Goal: Check status: Check status

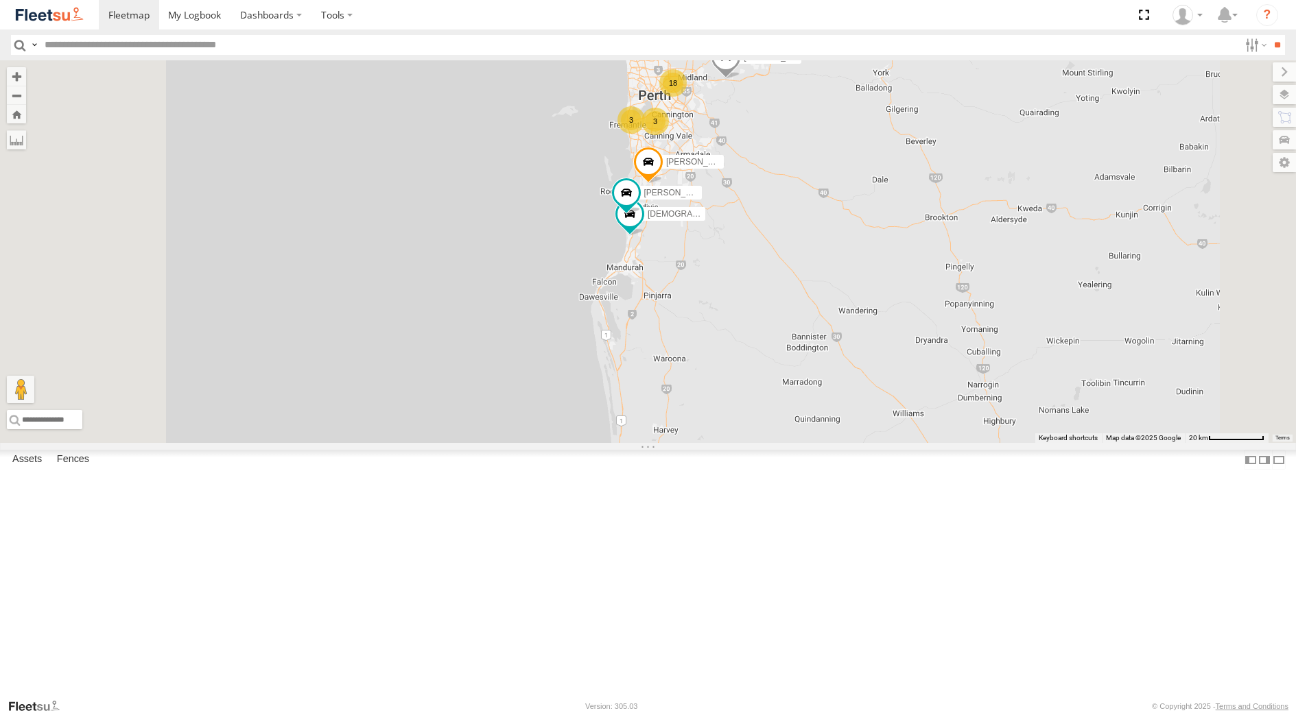
select select "**********"
click at [0, 0] on div "[PERSON_NAME] - 1EVQ862" at bounding box center [0, 0] width 0 height 0
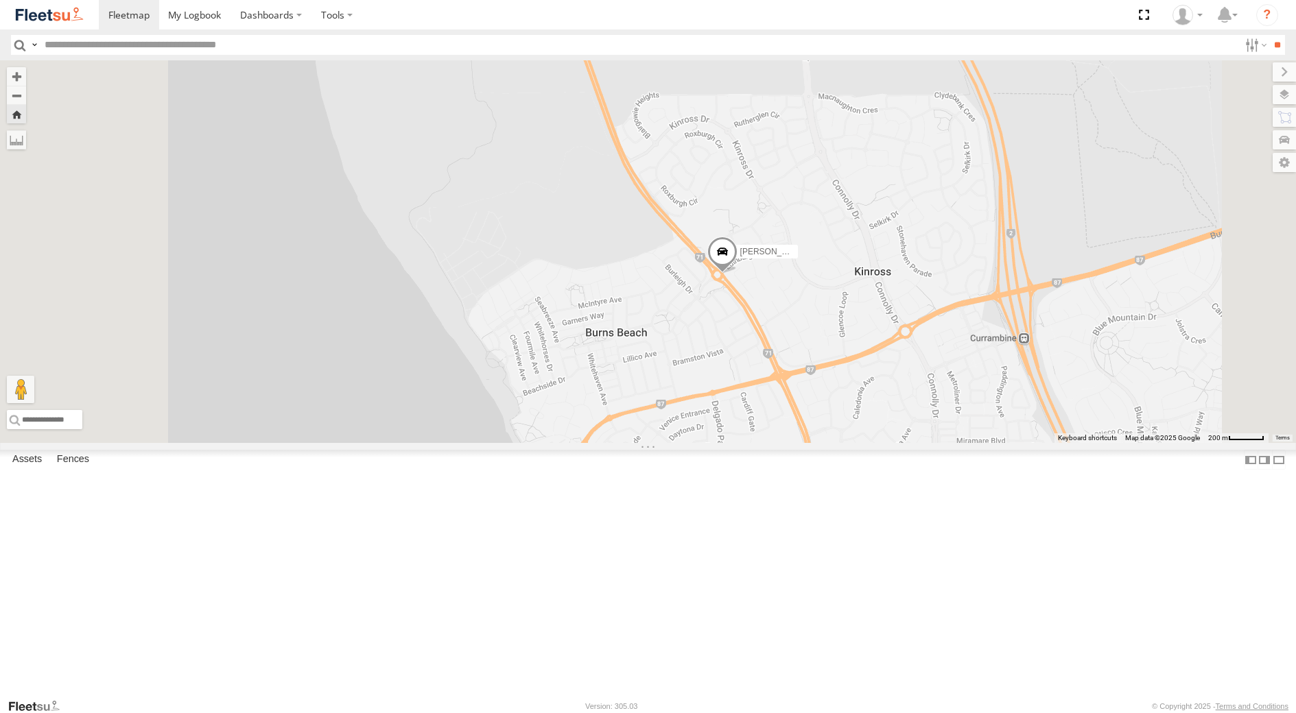
click at [737, 274] on span at bounding box center [721, 255] width 30 height 37
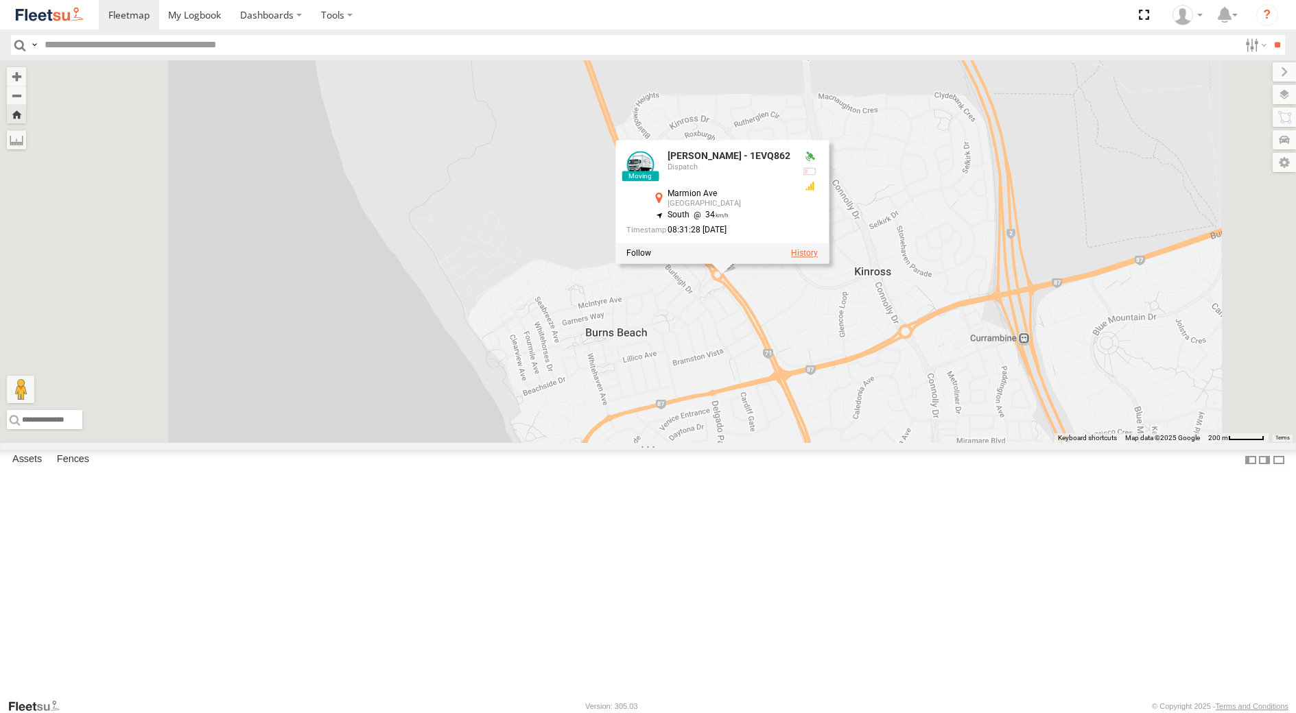
click at [818, 258] on label at bounding box center [804, 253] width 27 height 10
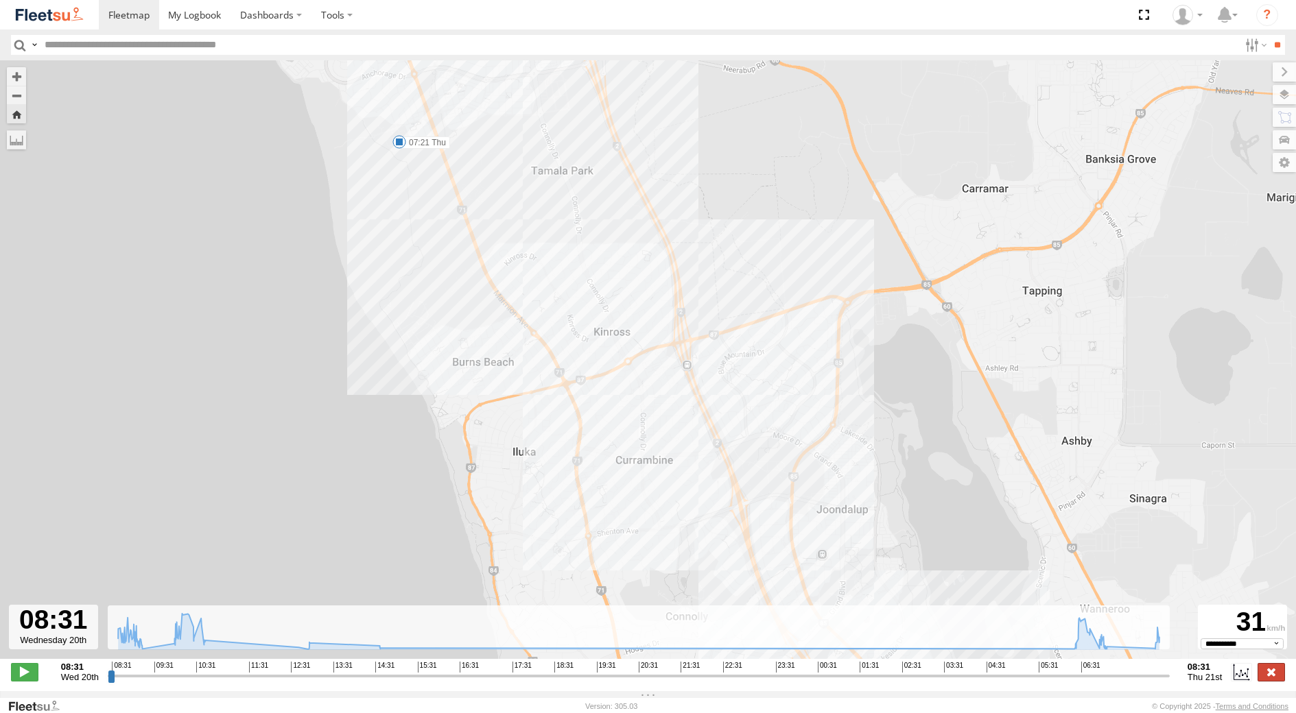
click at [1274, 676] on label at bounding box center [1270, 672] width 27 height 18
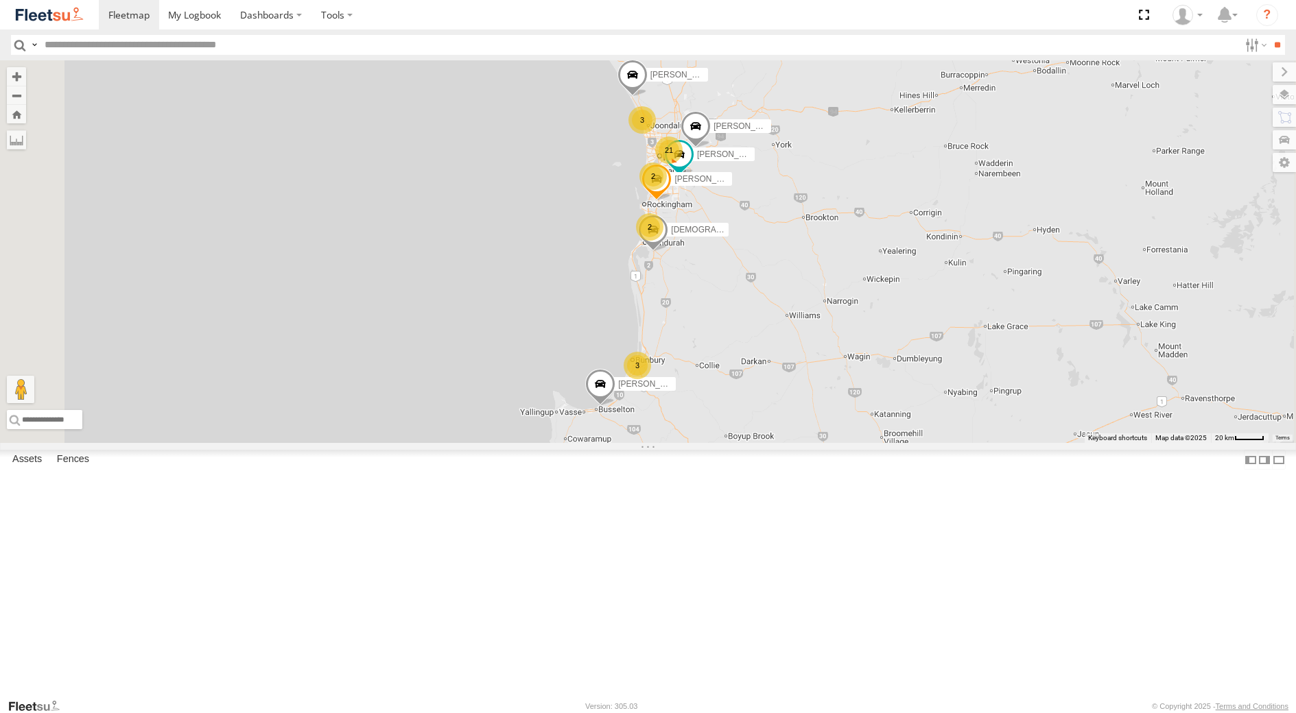
click at [0, 0] on div "[PERSON_NAME] - 1IJS864" at bounding box center [0, 0] width 0 height 0
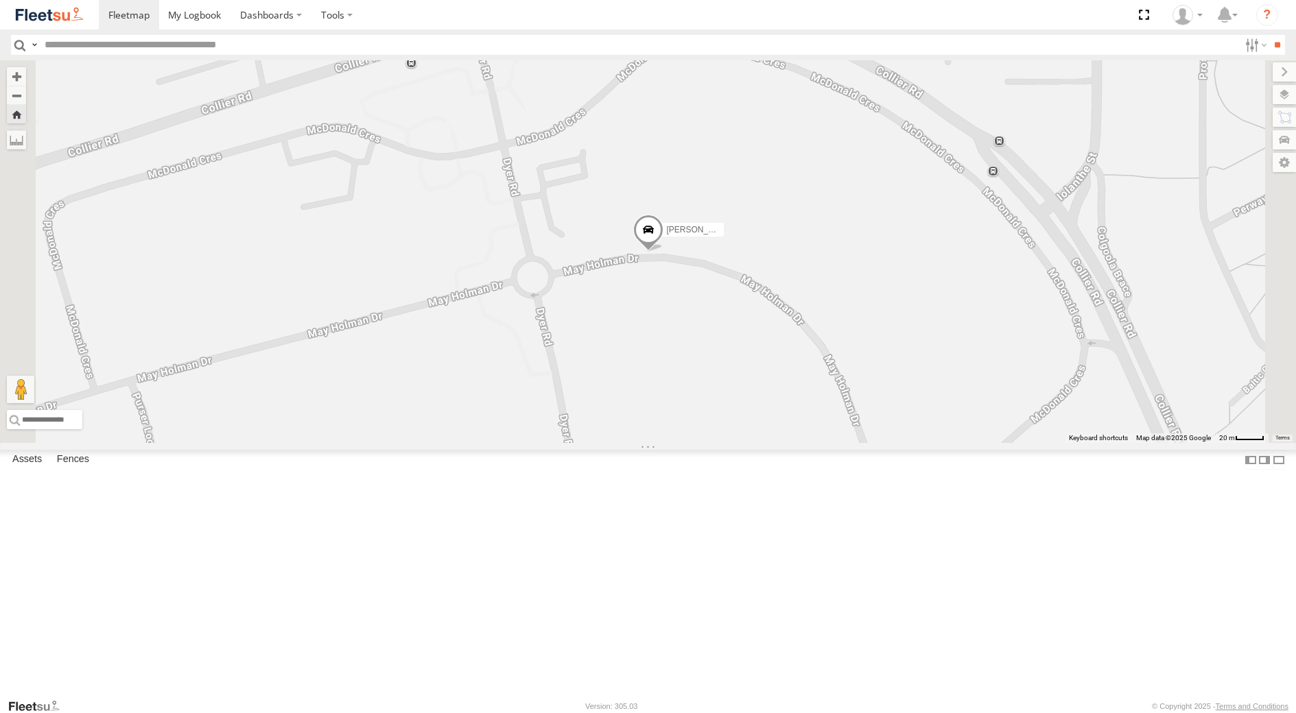
click at [0, 0] on div "[PERSON_NAME] - 1GOI926 - 0475 377 301" at bounding box center [0, 0] width 0 height 0
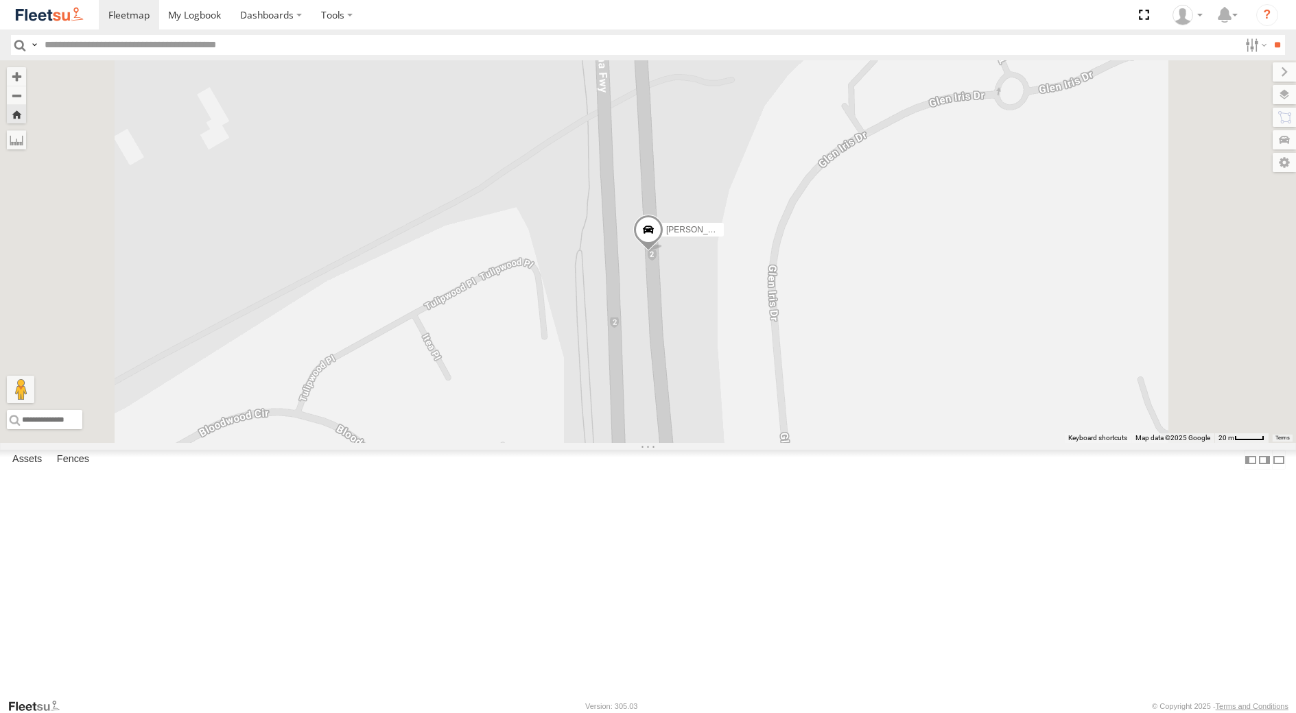
click at [663, 252] on span at bounding box center [647, 233] width 30 height 37
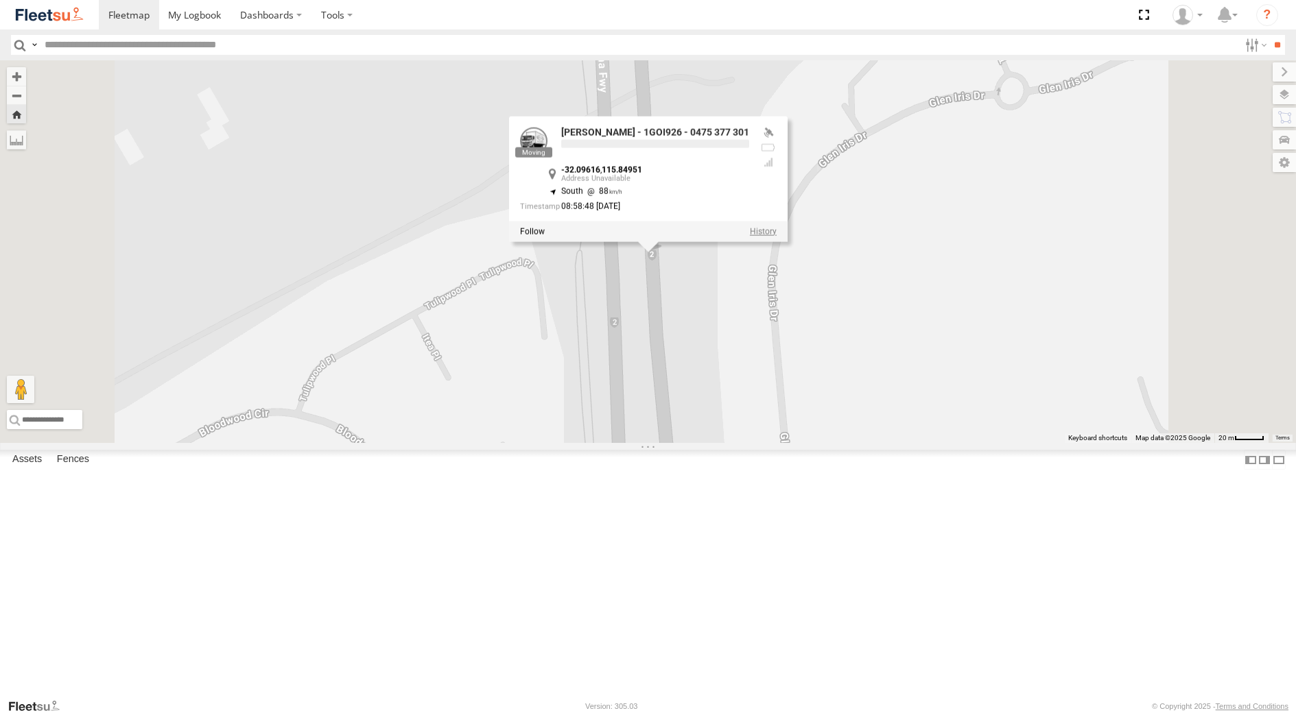
click at [776, 236] on label at bounding box center [762, 231] width 27 height 10
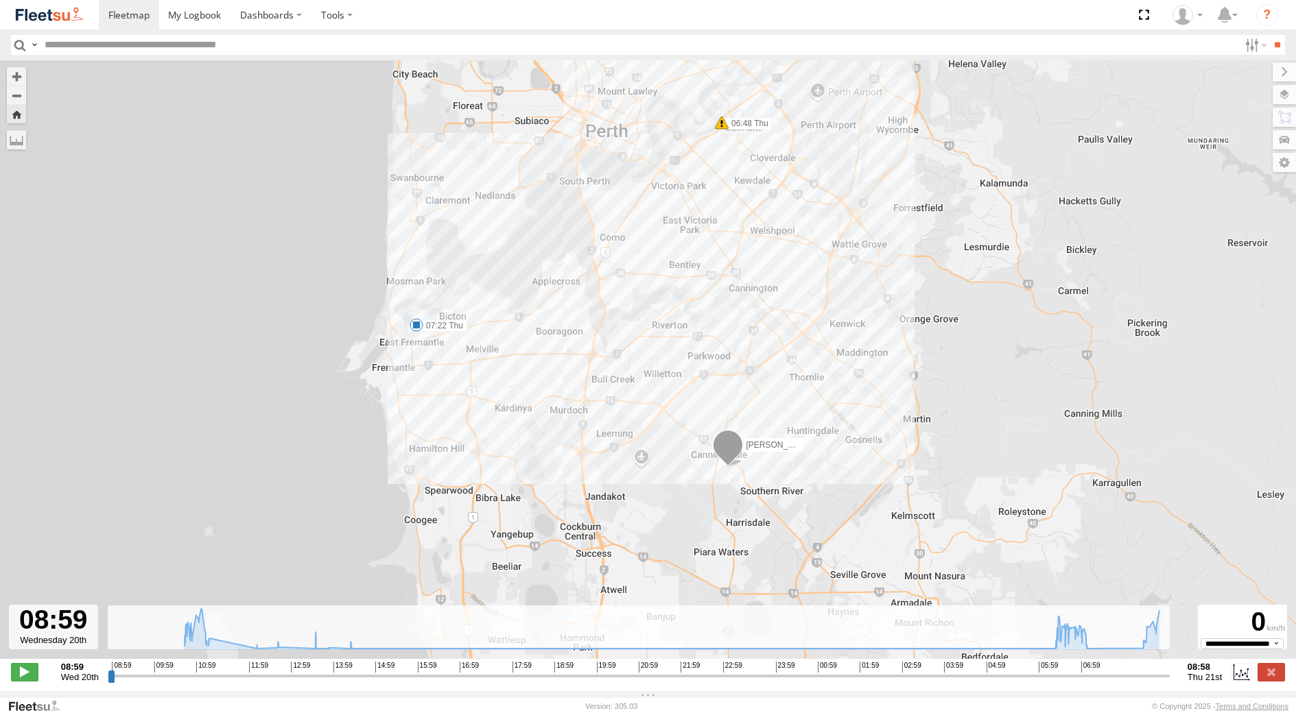
drag, startPoint x: 681, startPoint y: 494, endPoint x: 665, endPoint y: 317, distance: 177.7
click at [665, 317] on div "[PERSON_NAME] - 1GOI926 - 0475 377 301 06:48 Thu 07:22 Thu 5" at bounding box center [648, 366] width 1296 height 613
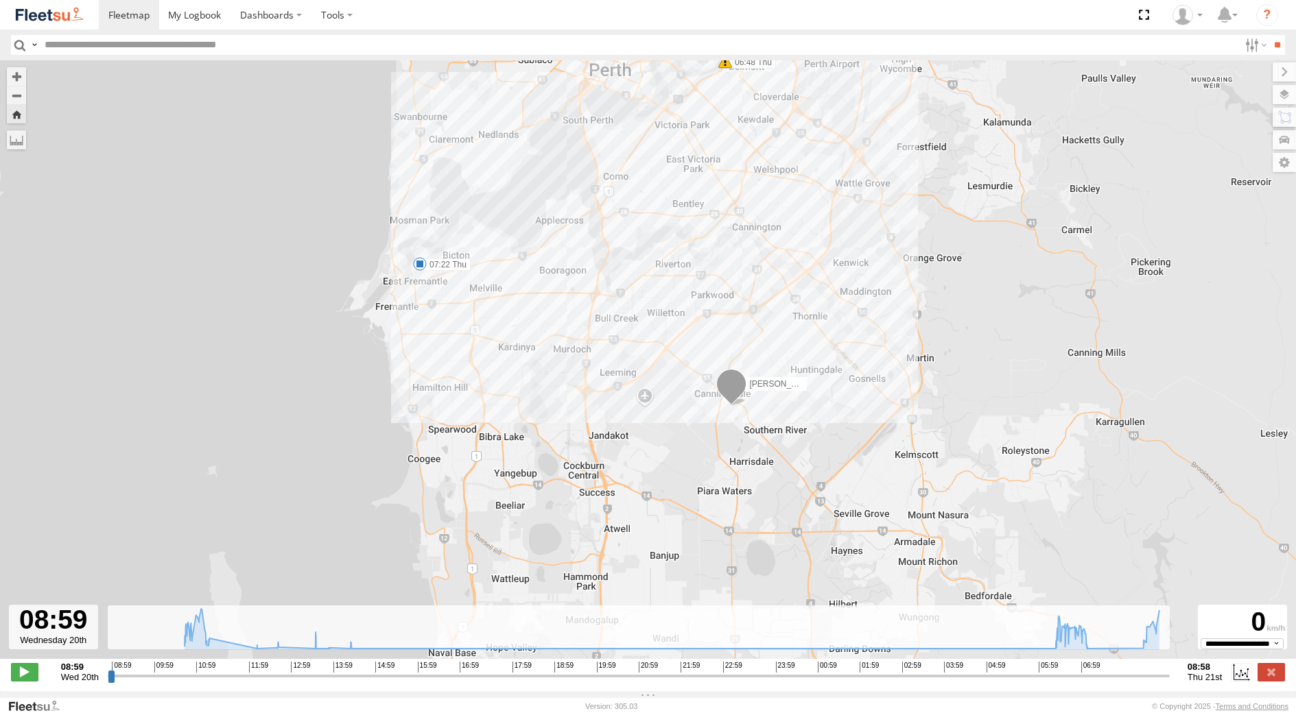
click at [418, 259] on div "[PERSON_NAME] - 1GOI926 - 0475 377 301 06:48 Thu 07:22 Thu 5" at bounding box center [648, 366] width 1296 height 613
click at [418, 267] on span at bounding box center [420, 264] width 14 height 14
click at [1269, 681] on label at bounding box center [1270, 672] width 27 height 18
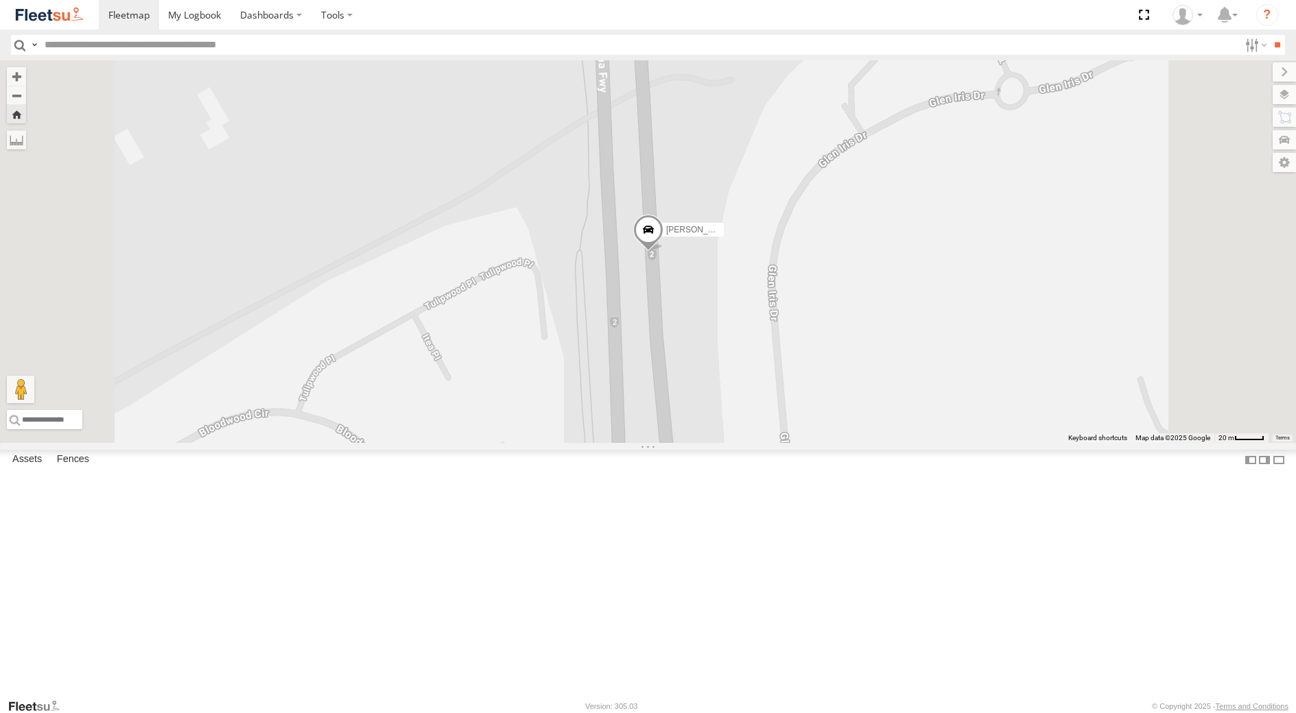
click at [0, 0] on div "[PERSON_NAME] - 1GOI925 -" at bounding box center [0, 0] width 0 height 0
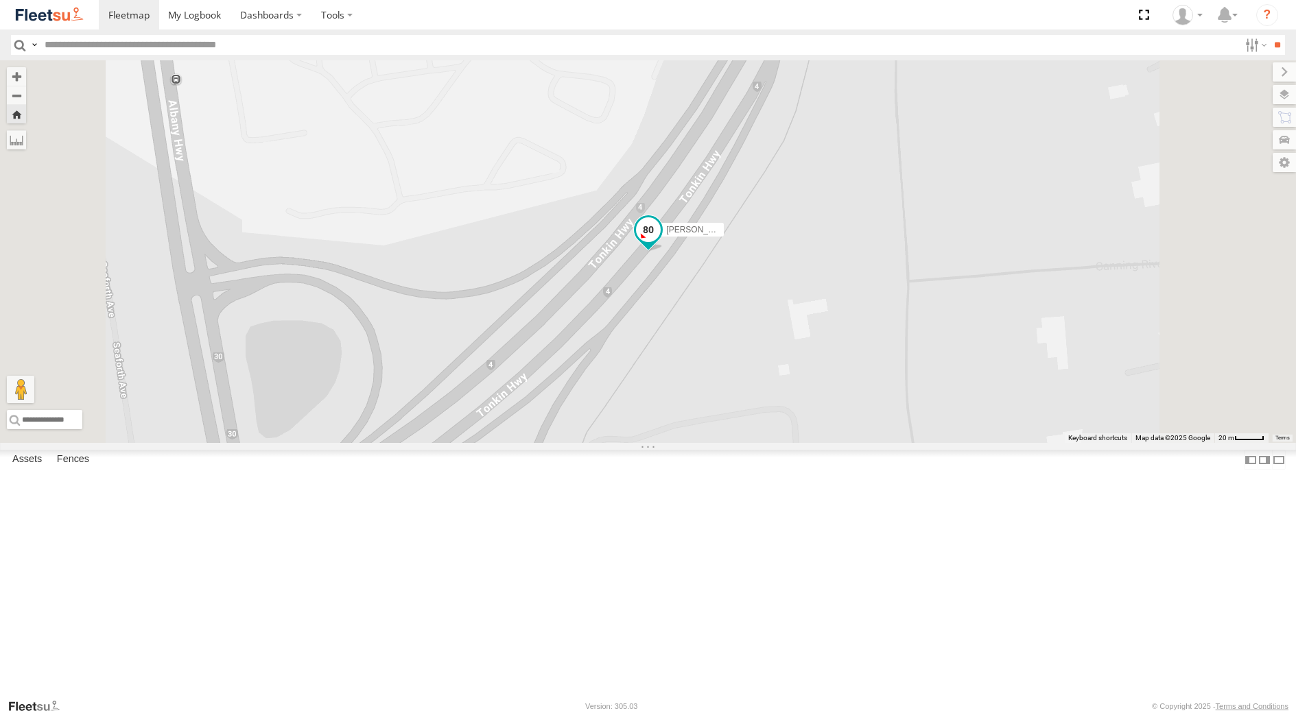
click at [661, 242] on span at bounding box center [648, 229] width 25 height 25
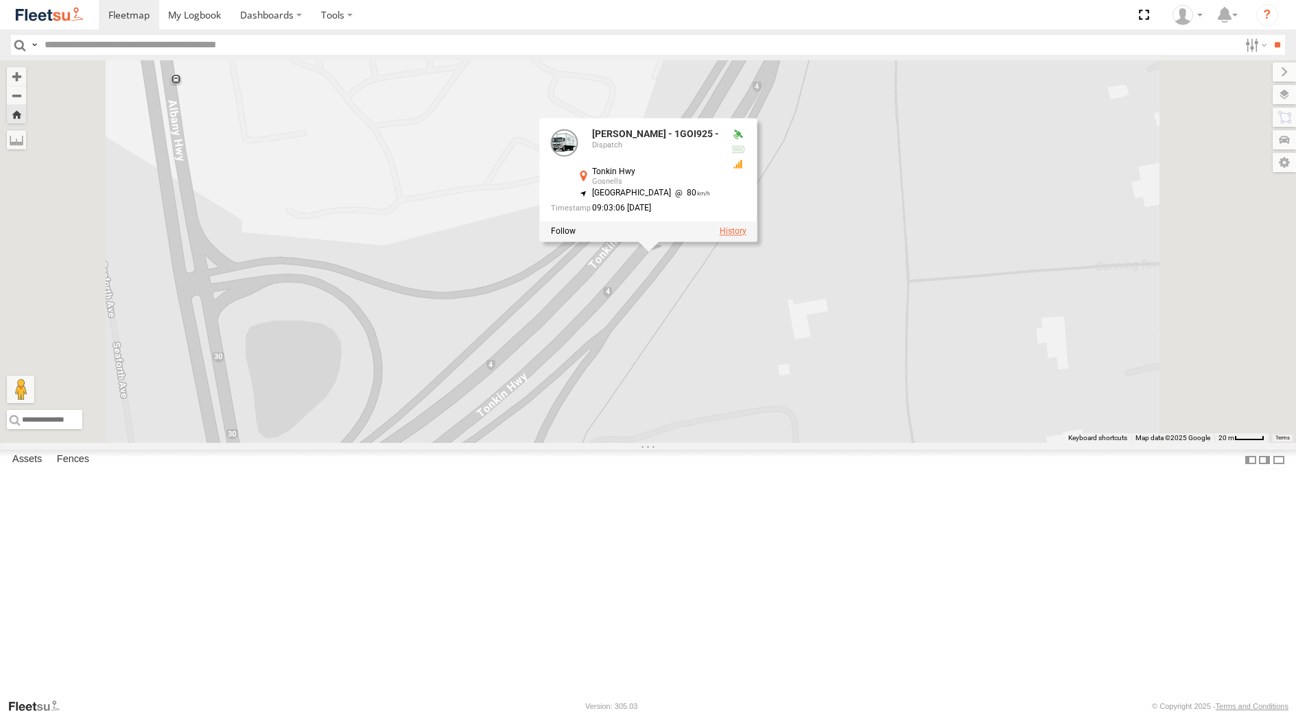
click at [746, 236] on label at bounding box center [732, 231] width 27 height 10
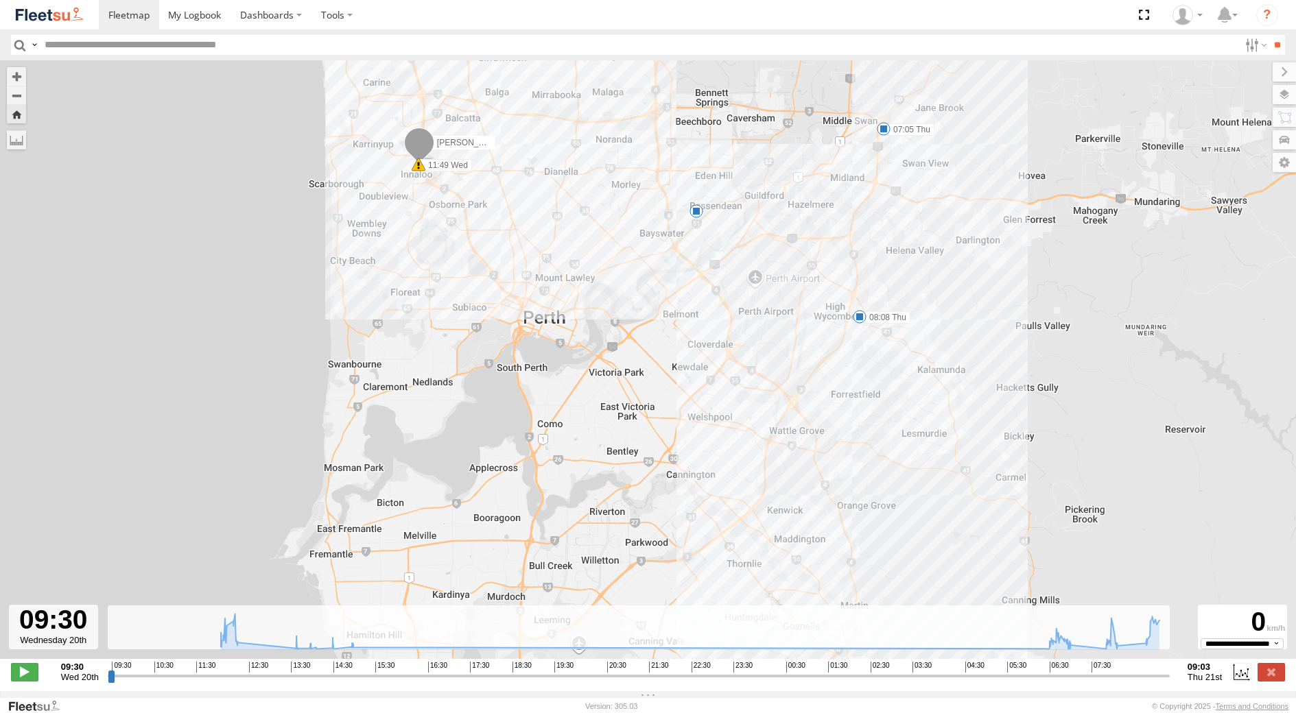
click at [882, 131] on span at bounding box center [884, 129] width 14 height 14
click at [859, 318] on span at bounding box center [860, 317] width 14 height 14
click at [957, 439] on div "[PERSON_NAME] - 1GOI925 - 11:49 Wed 07:05 Thu 08:08 Thu 5 08:08 [DATE] [PERSON_…" at bounding box center [648, 366] width 1296 height 613
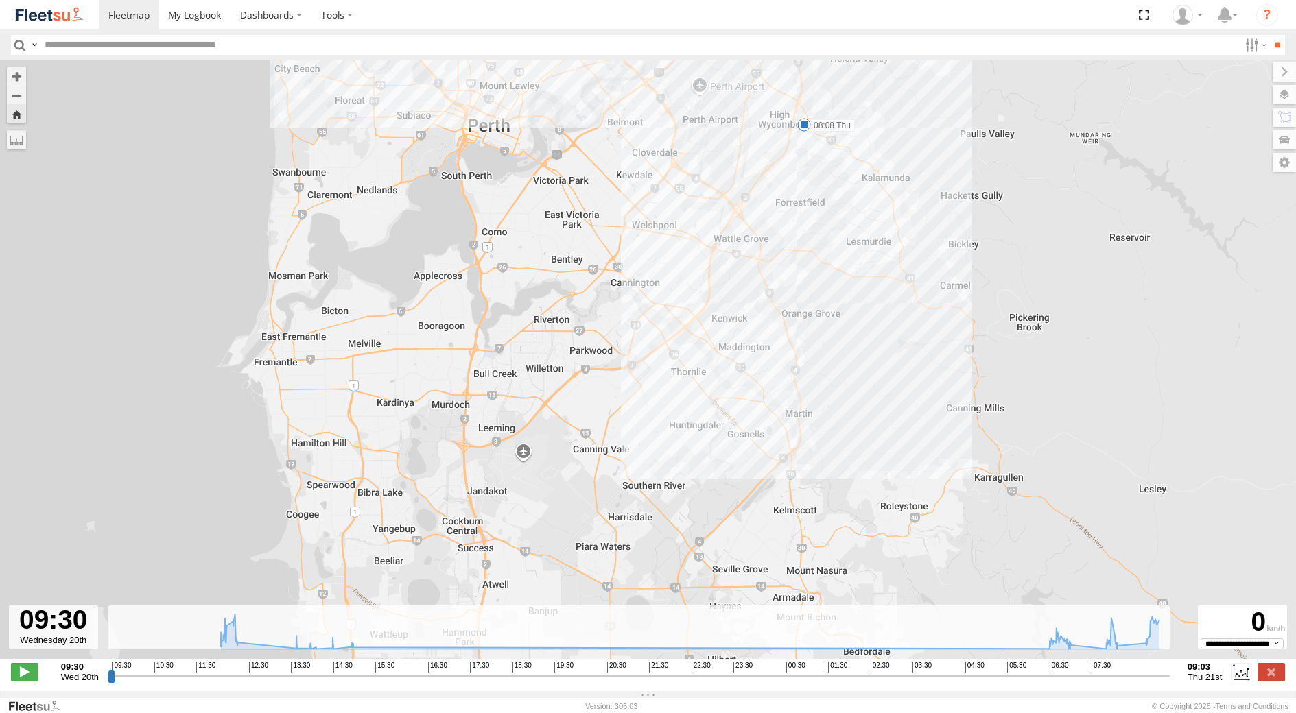
drag, startPoint x: 964, startPoint y: 486, endPoint x: 908, endPoint y: 287, distance: 205.9
click at [908, 287] on div "[PERSON_NAME] - 1GOI925 - 11:49 Wed 07:05 Thu 08:08 Thu 5" at bounding box center [648, 366] width 1296 height 613
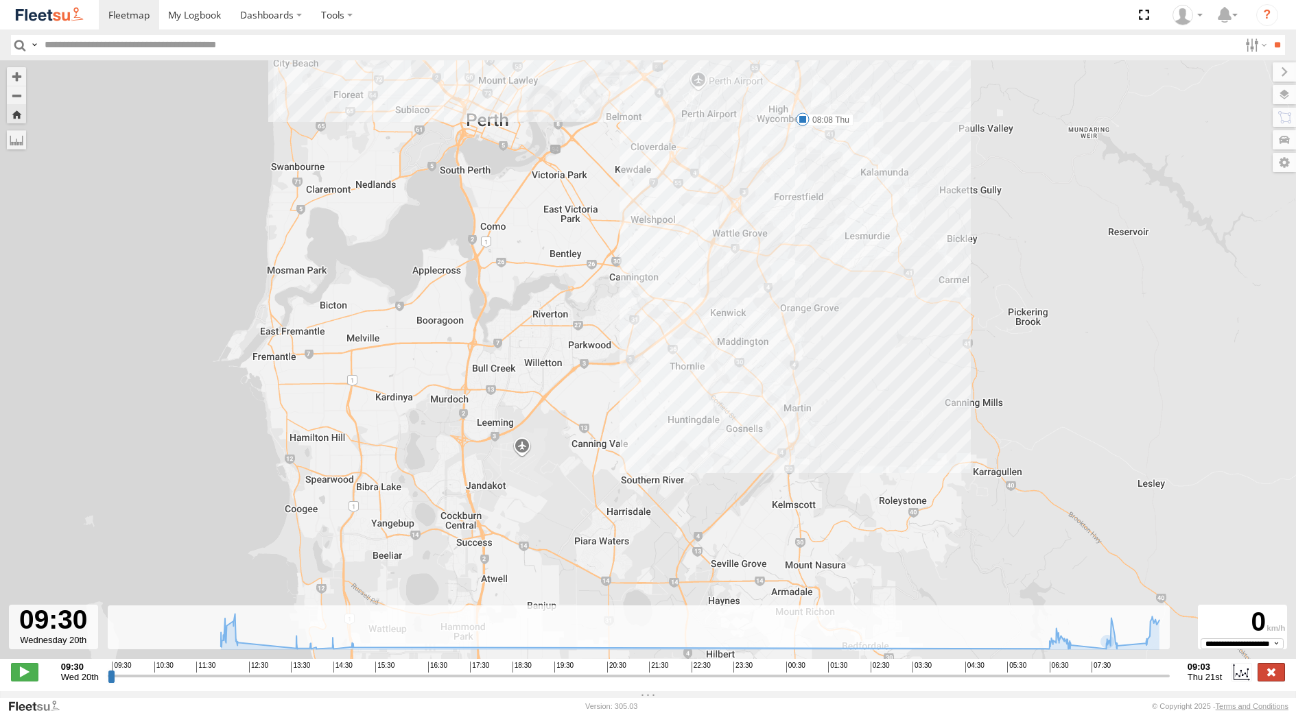
click at [1263, 677] on label at bounding box center [1270, 672] width 27 height 18
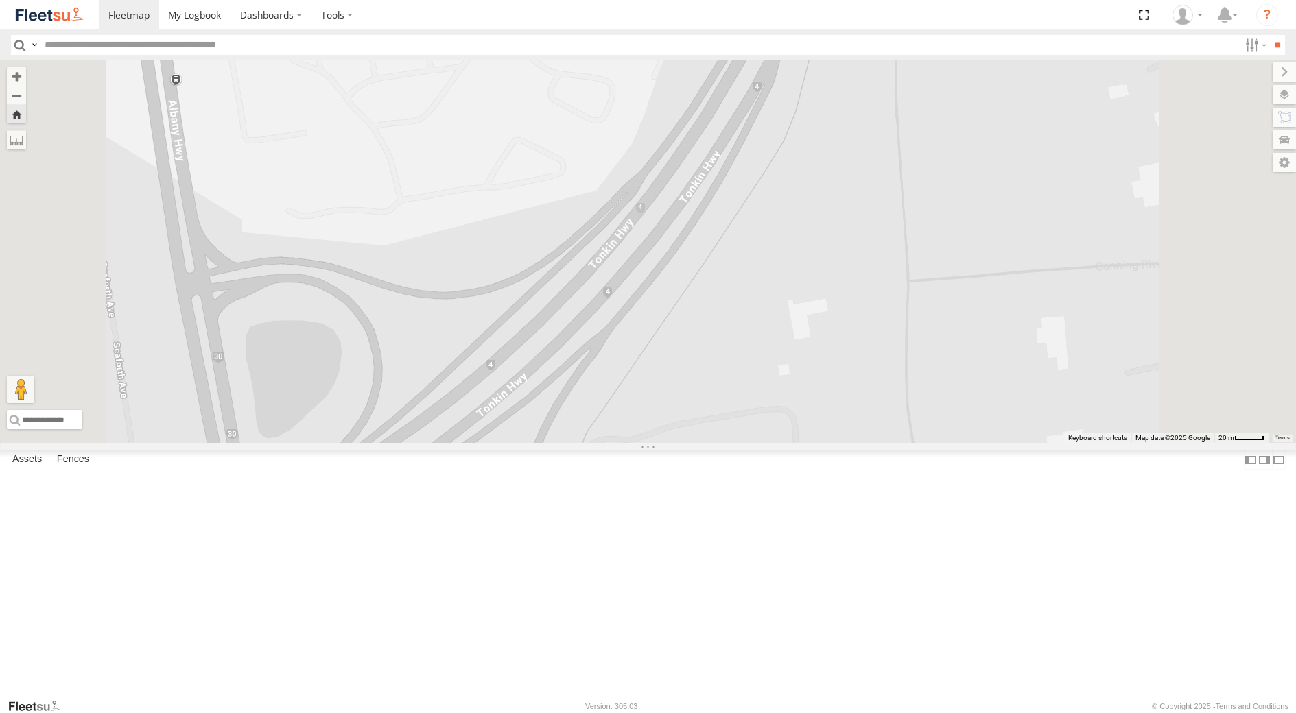
scroll to position [137, 0]
click at [0, 0] on div "[PERSON_NAME] - 1EVQ862" at bounding box center [0, 0] width 0 height 0
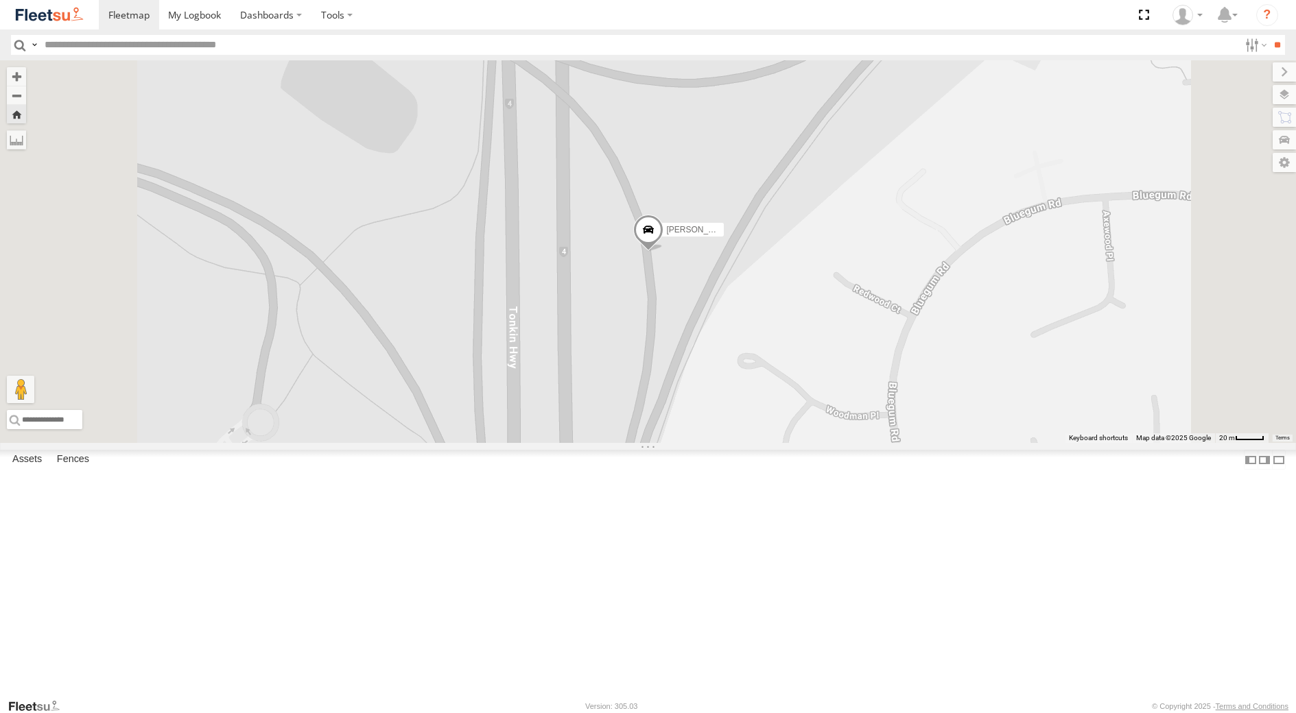
click at [663, 252] on span at bounding box center [648, 233] width 30 height 37
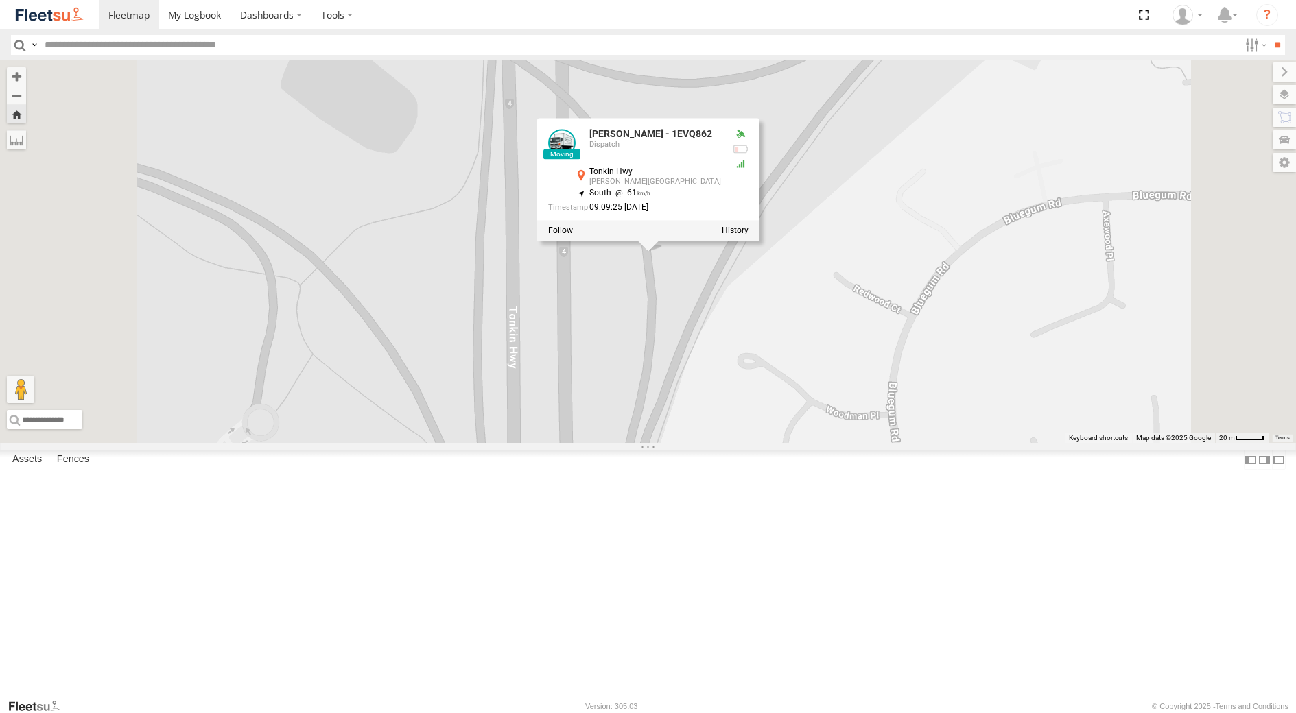
click at [759, 241] on div at bounding box center [648, 231] width 222 height 21
click at [748, 236] on label at bounding box center [735, 231] width 27 height 10
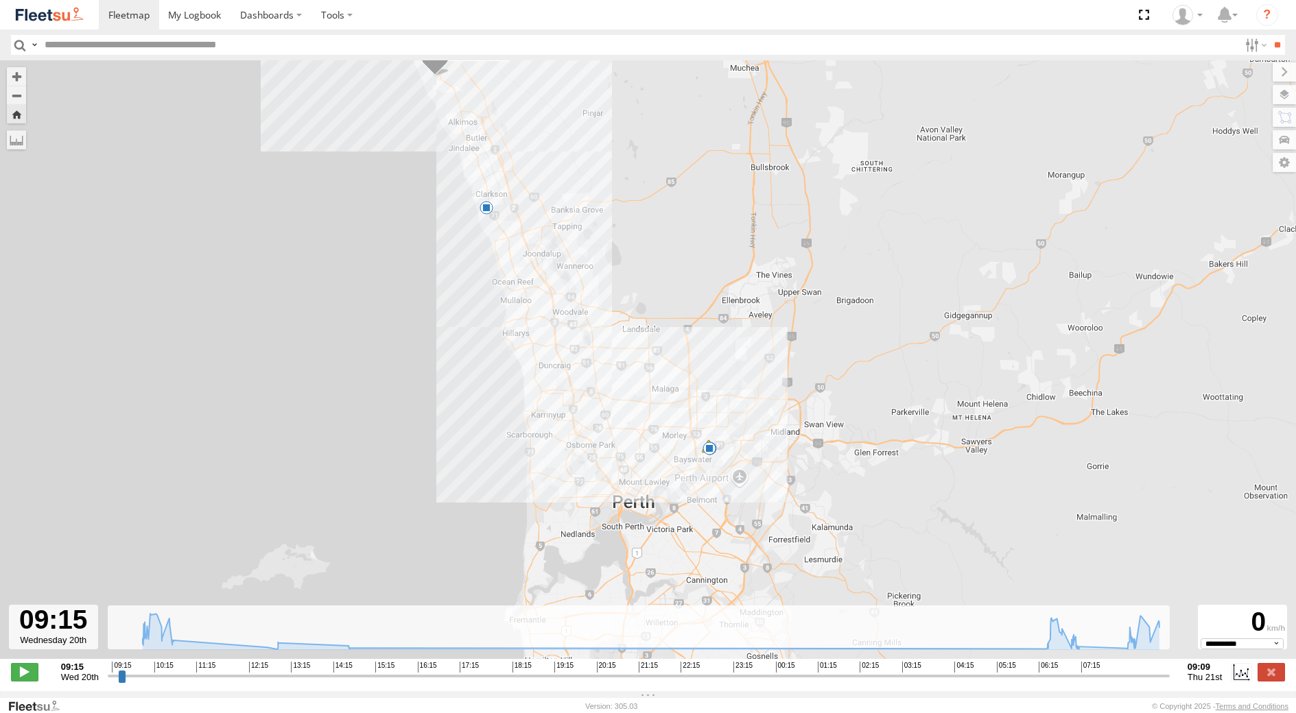
drag, startPoint x: 733, startPoint y: 556, endPoint x: 653, endPoint y: 444, distance: 137.2
click at [653, 444] on div "[PERSON_NAME] - 1EVQ862 10:31 Wed 10:34 Wed 12:59 Wed 07:21 Thu" at bounding box center [648, 366] width 1296 height 613
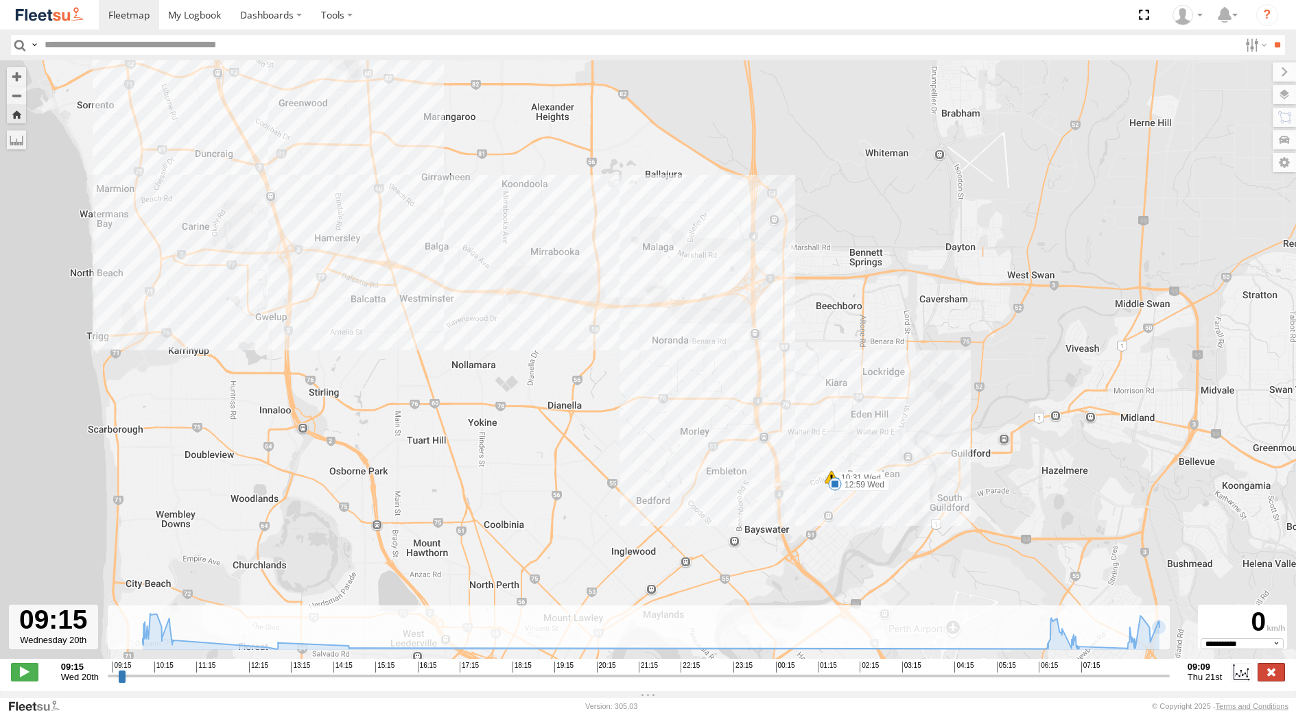
click at [1274, 674] on label at bounding box center [1270, 672] width 27 height 18
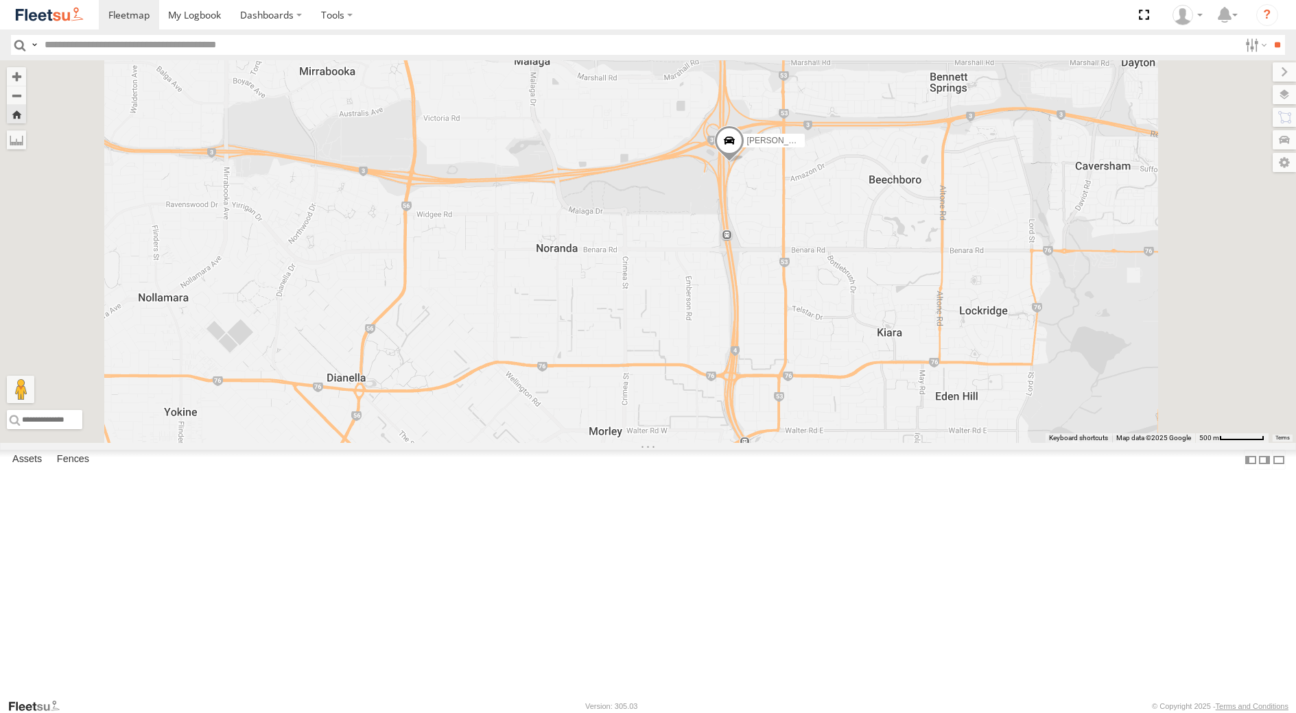
drag, startPoint x: 938, startPoint y: 395, endPoint x: 930, endPoint y: 372, distance: 24.1
click at [930, 372] on div "[PERSON_NAME] - 1EVQ862" at bounding box center [648, 251] width 1296 height 383
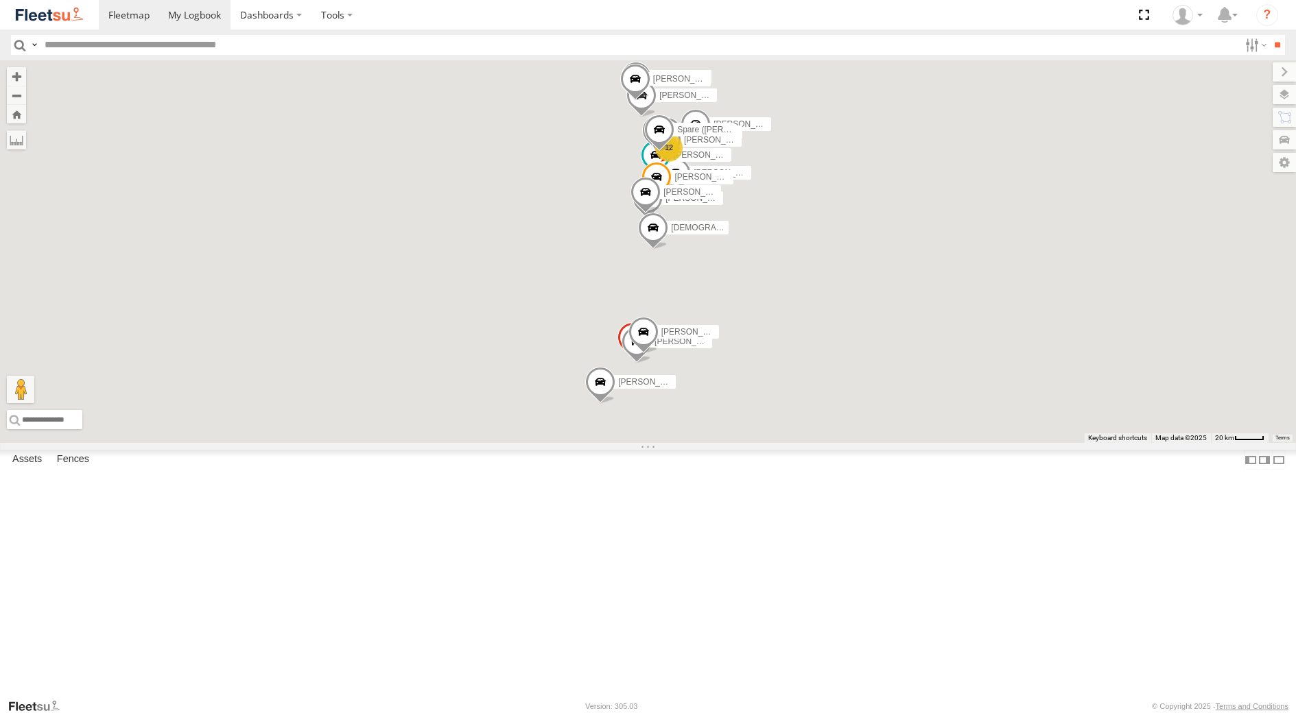
scroll to position [0, 0]
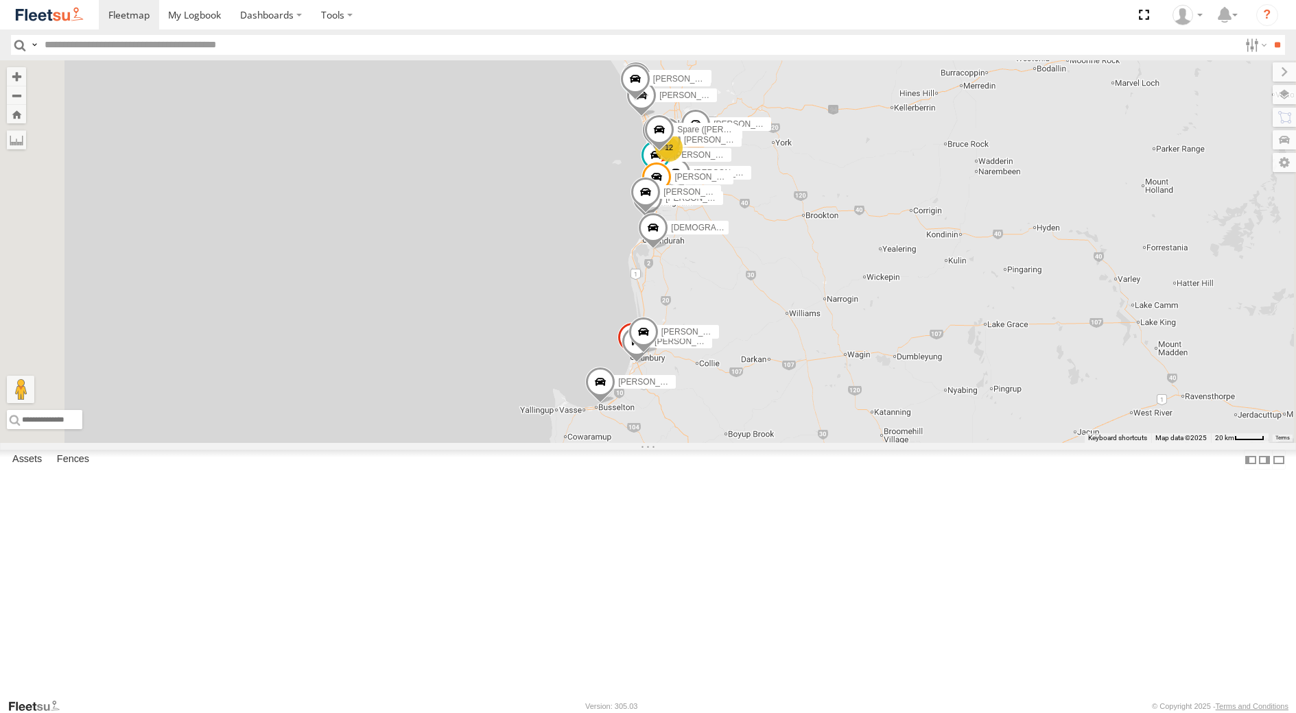
click at [0, 0] on div "Dispatch" at bounding box center [0, 0] width 0 height 0
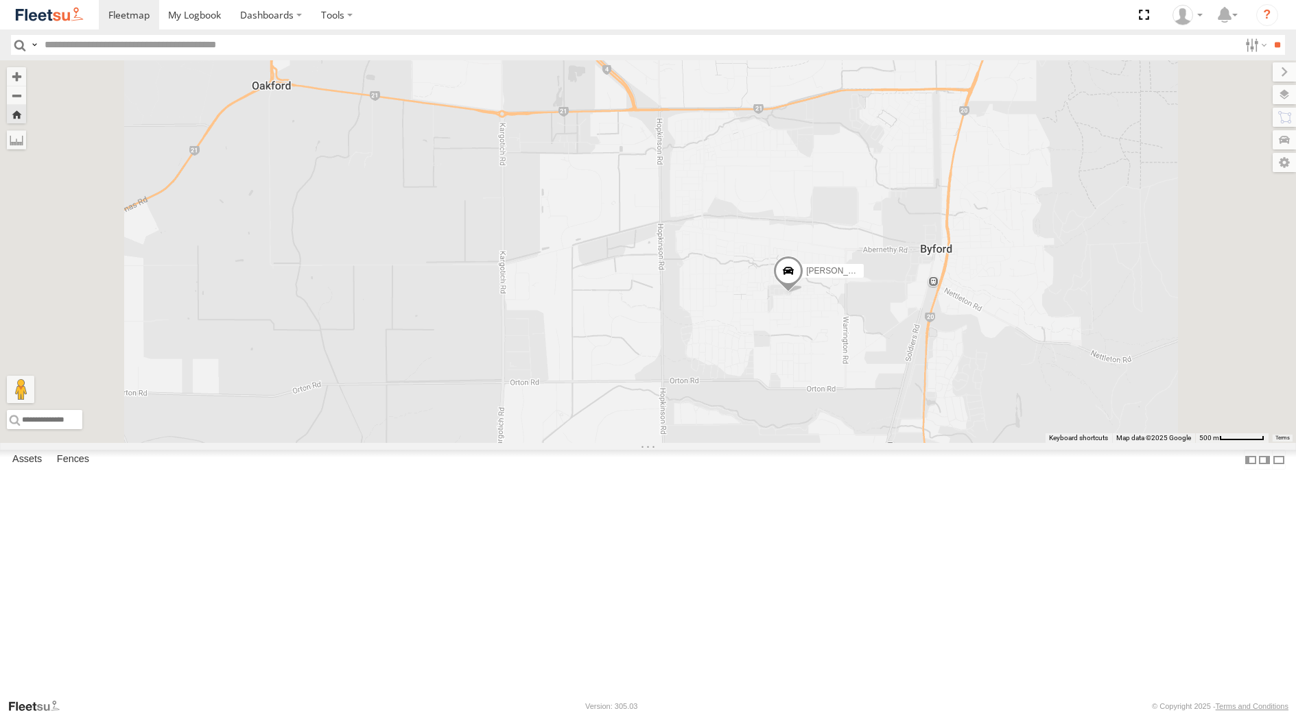
click at [803, 293] on span at bounding box center [788, 274] width 30 height 37
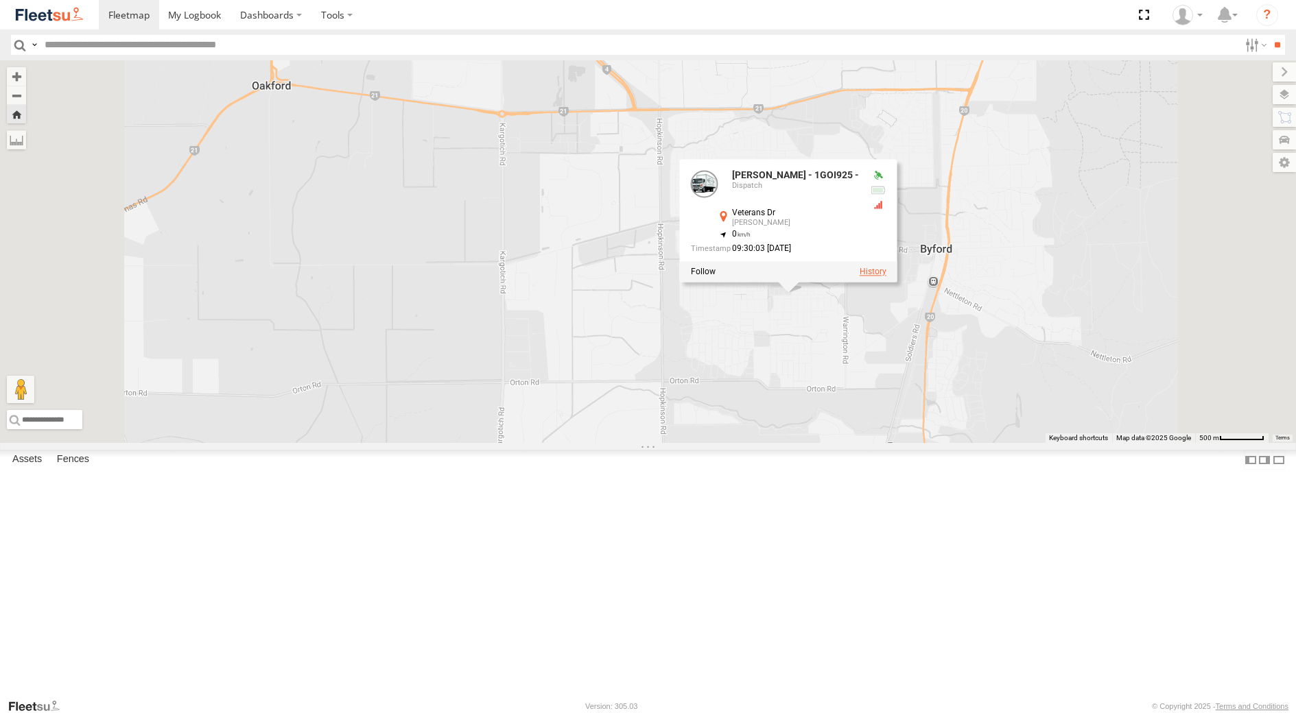
click at [885, 277] on label at bounding box center [872, 272] width 27 height 10
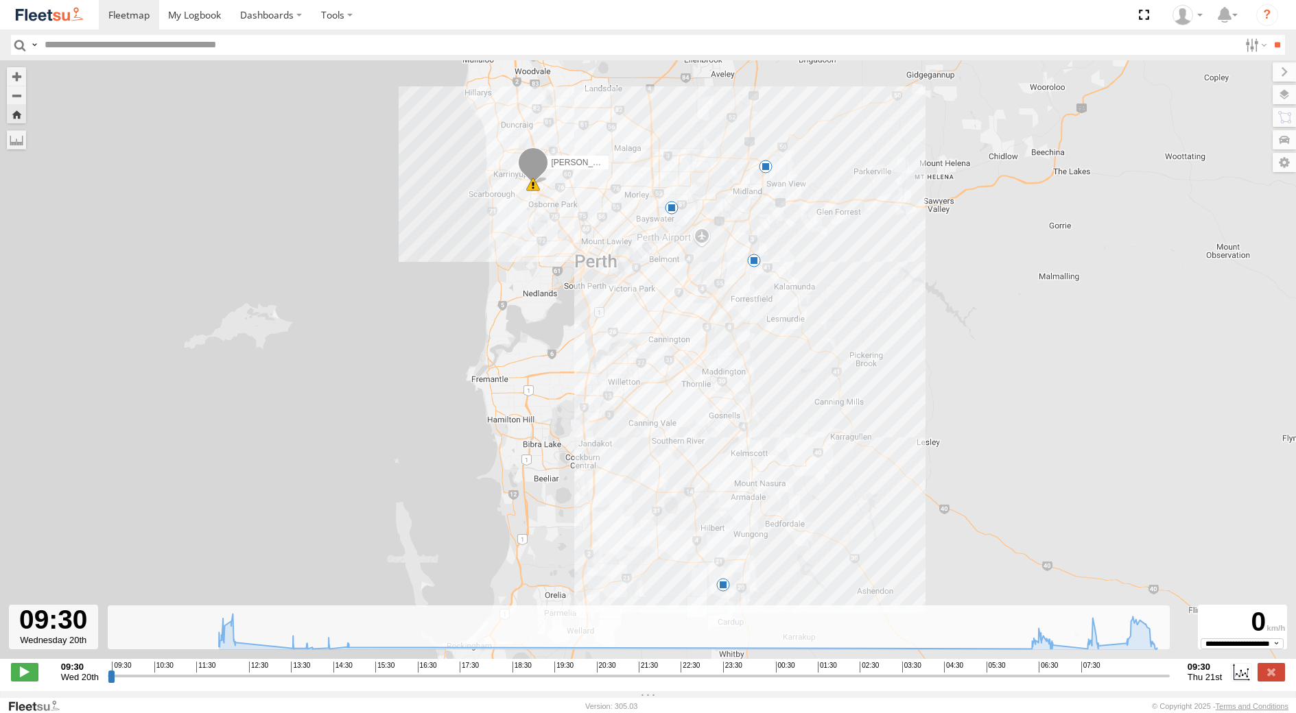
click at [723, 595] on div "[PERSON_NAME] - 1GOI925 - 11:49 Wed 07:05 Thu 08:08 Thu 09:29 Thu 5" at bounding box center [648, 366] width 1296 height 613
click at [722, 585] on span at bounding box center [723, 585] width 14 height 14
click at [820, 337] on div "[PERSON_NAME] - 1GOI925 - 11:49 Wed 07:05 Thu 08:08 Thu 09:29 Thu 5 09:29 [DATE…" at bounding box center [648, 366] width 1296 height 613
click at [756, 267] on span at bounding box center [754, 261] width 14 height 14
click at [877, 316] on div "[PERSON_NAME] - 1GOI925 - 11:49 Wed 07:05 Thu 08:08 Thu 09:29 Thu 5 08:08 [DATE…" at bounding box center [648, 366] width 1296 height 613
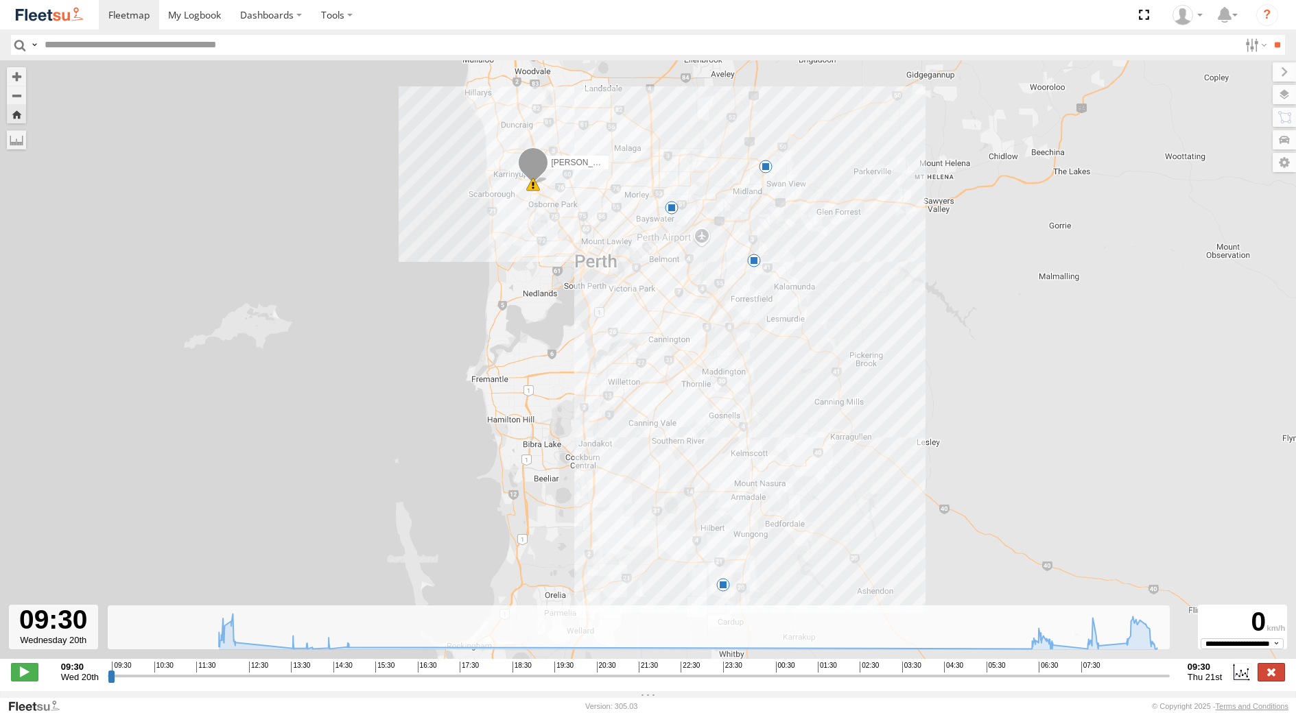
click at [1272, 680] on label at bounding box center [1270, 672] width 27 height 18
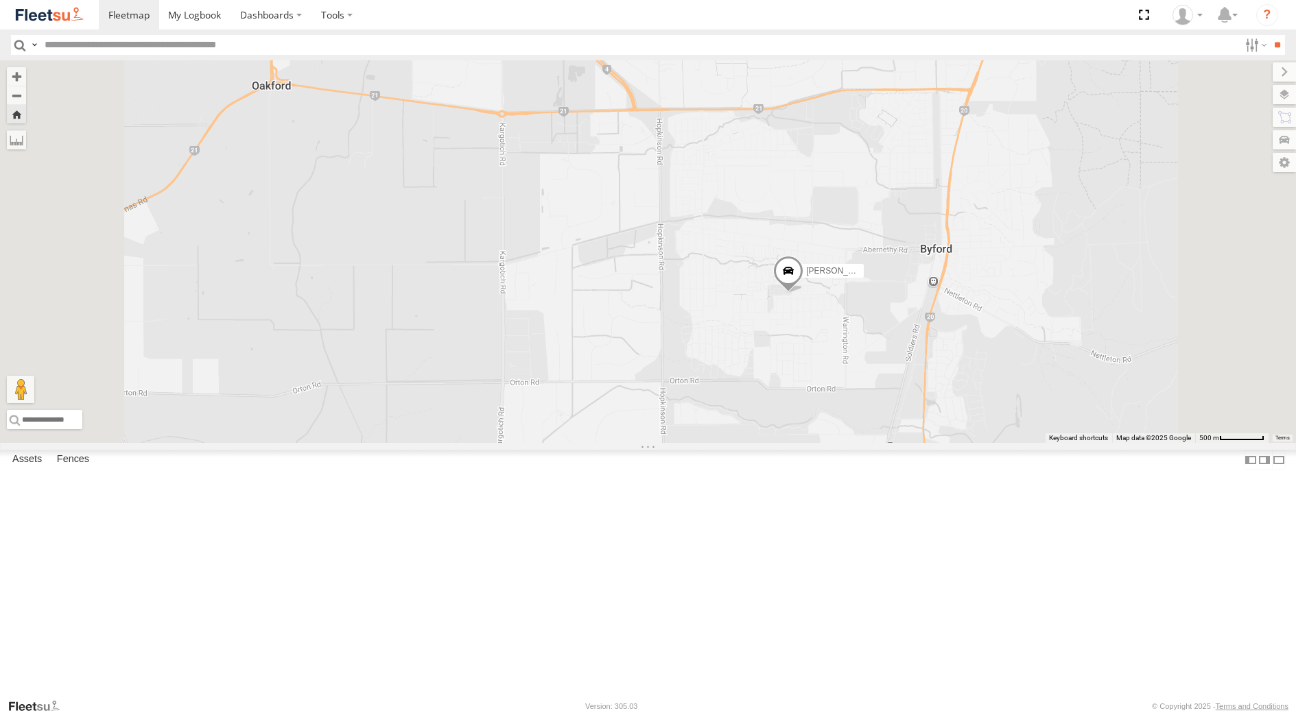
click at [0, 0] on div "[PERSON_NAME] - 1GOI926 - 0475 377 301" at bounding box center [0, 0] width 0 height 0
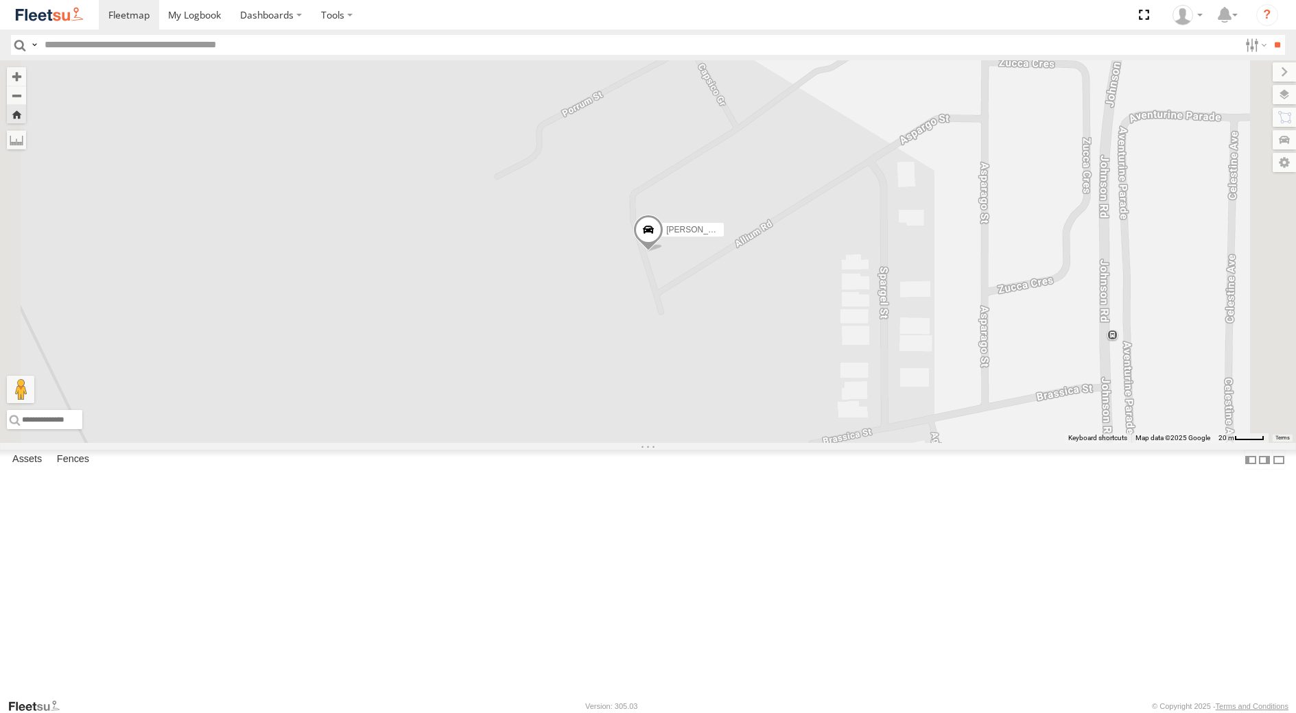
click at [663, 252] on span at bounding box center [648, 233] width 30 height 37
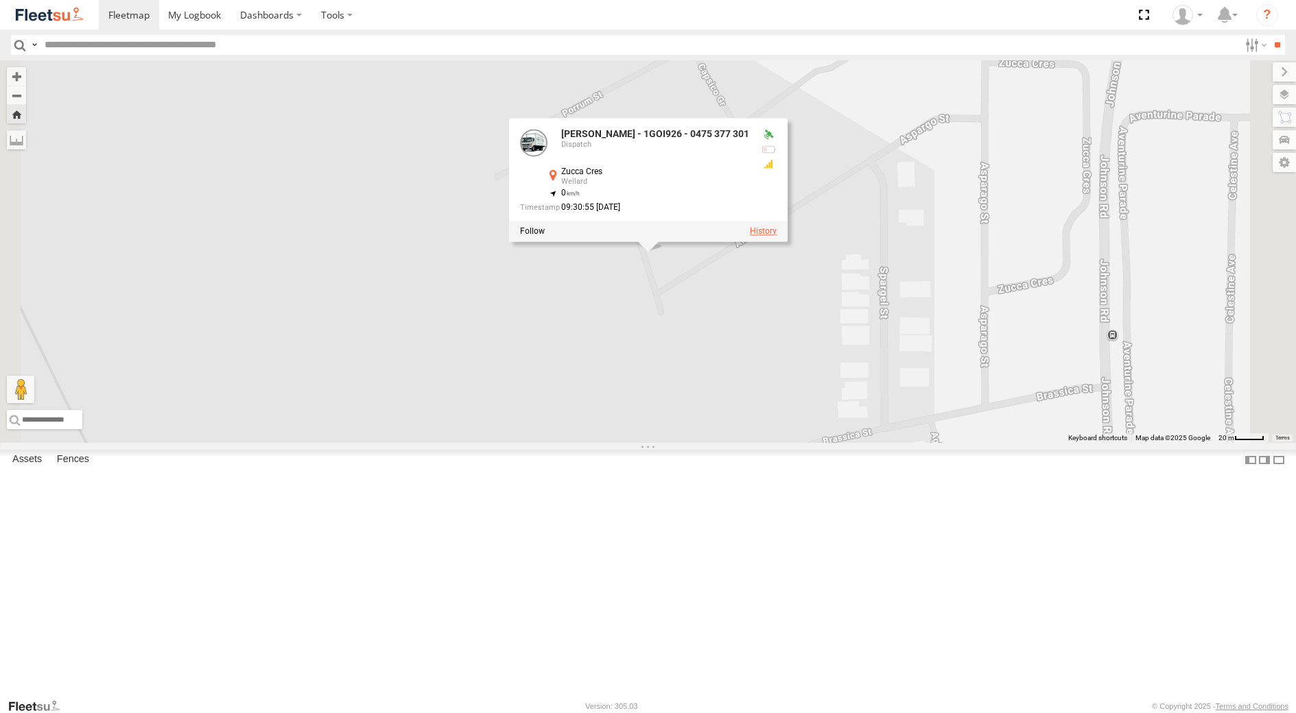
click at [776, 236] on label at bounding box center [763, 231] width 27 height 10
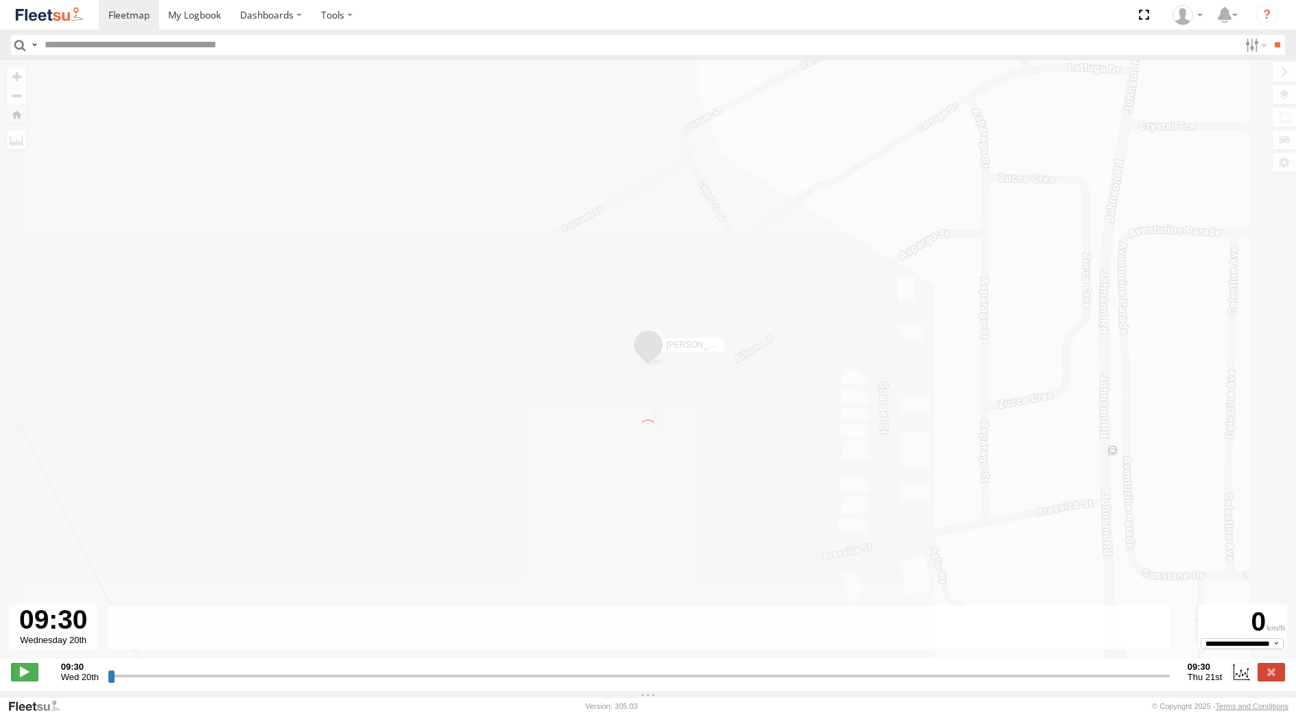
type input "**********"
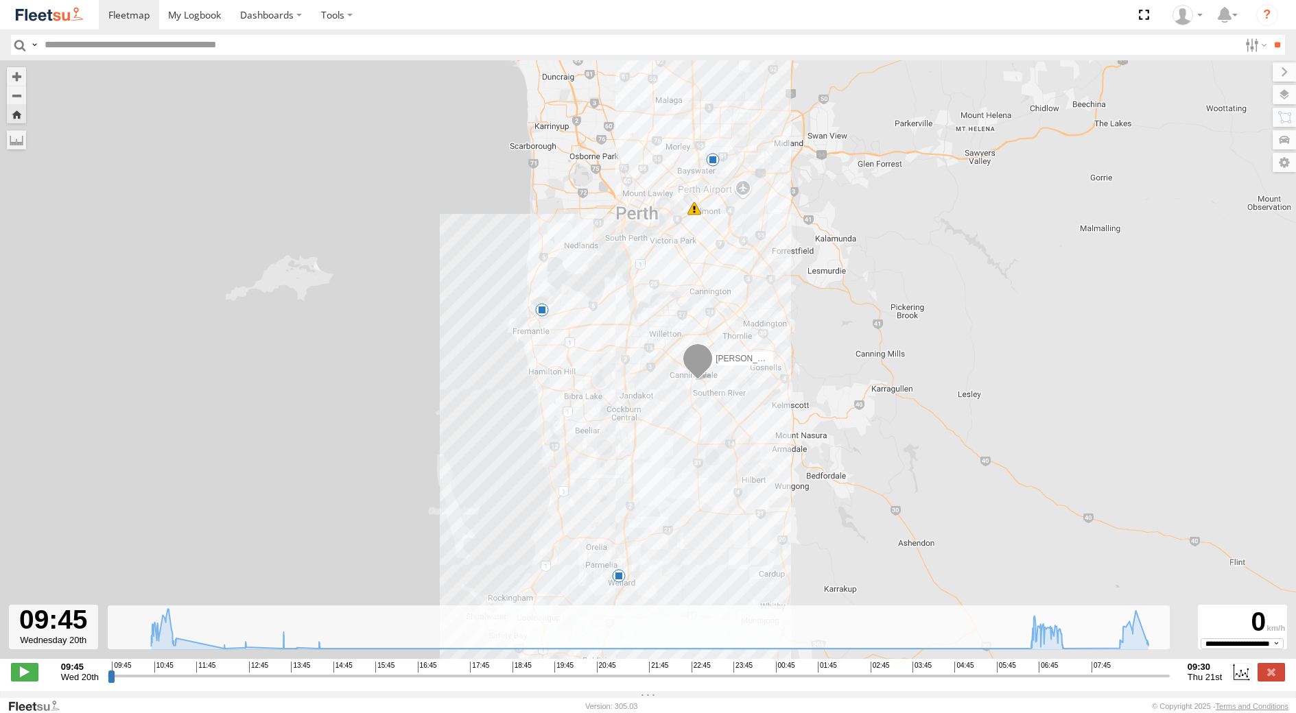
click at [616, 577] on span at bounding box center [619, 576] width 14 height 14
click at [752, 484] on div "[PERSON_NAME] - 1GOI926 - 0475 377 301 06:48 Thu 07:22 Thu 09:18 Thu 5 09:18 [D…" at bounding box center [648, 366] width 1296 height 613
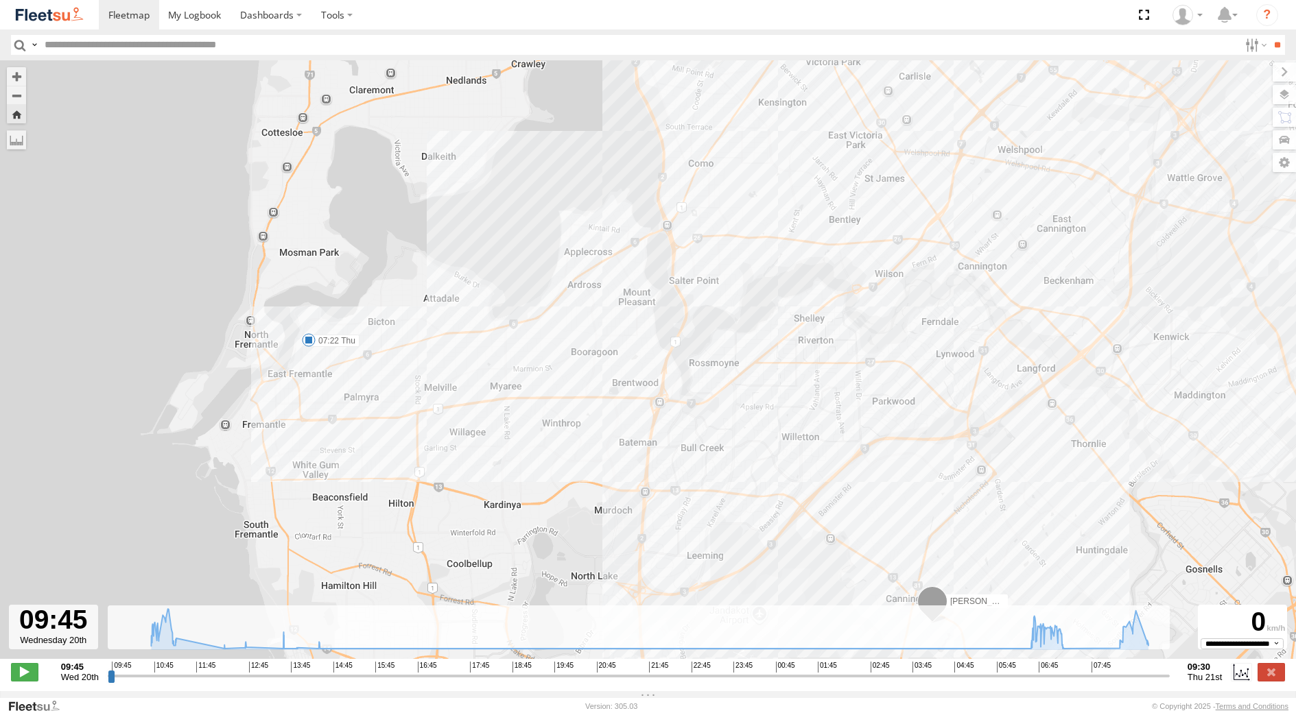
drag, startPoint x: 373, startPoint y: 336, endPoint x: 604, endPoint y: 538, distance: 307.2
click at [604, 538] on div "[PERSON_NAME] - 1GOI926 - 0475 377 301 06:48 Thu 07:22 Thu 09:18 Thu" at bounding box center [648, 366] width 1296 height 613
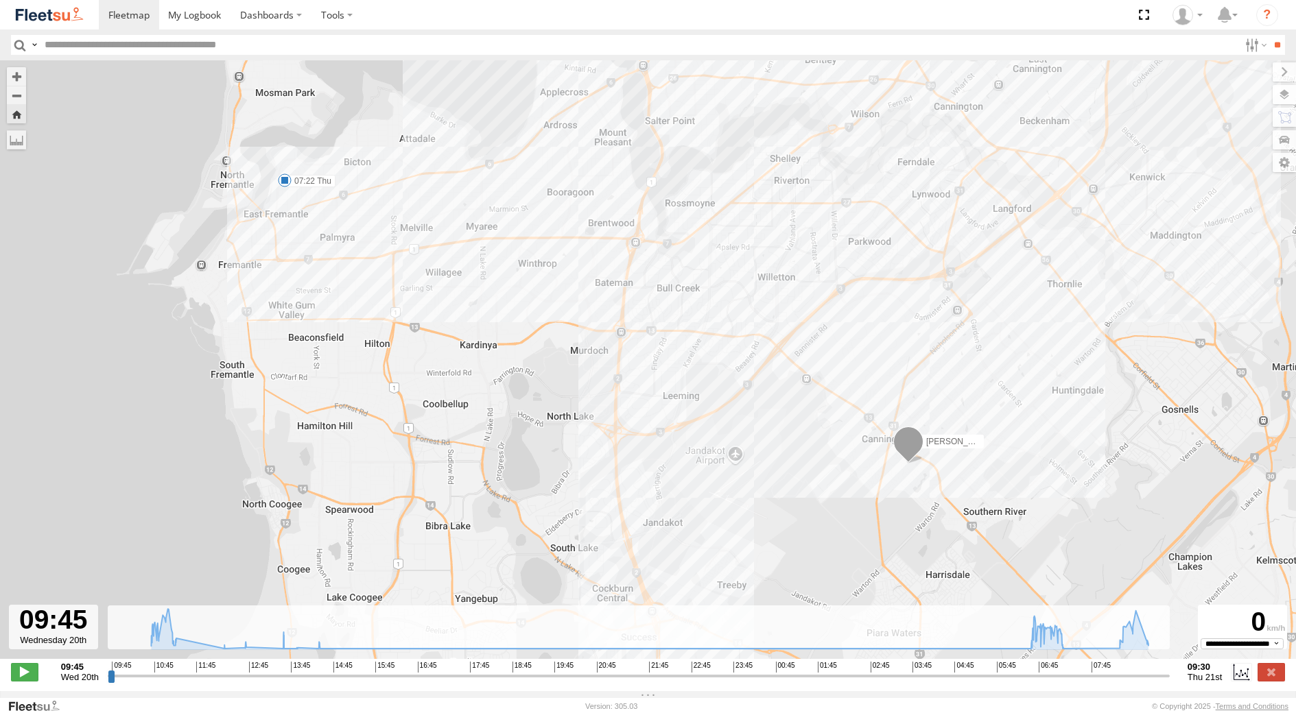
drag, startPoint x: 604, startPoint y: 538, endPoint x: 563, endPoint y: 293, distance: 249.0
click at [567, 309] on div "[PERSON_NAME] - 1GOI926 - 0475 377 301 06:48 Thu 07:22 Thu 09:18 Thu" at bounding box center [648, 366] width 1296 height 613
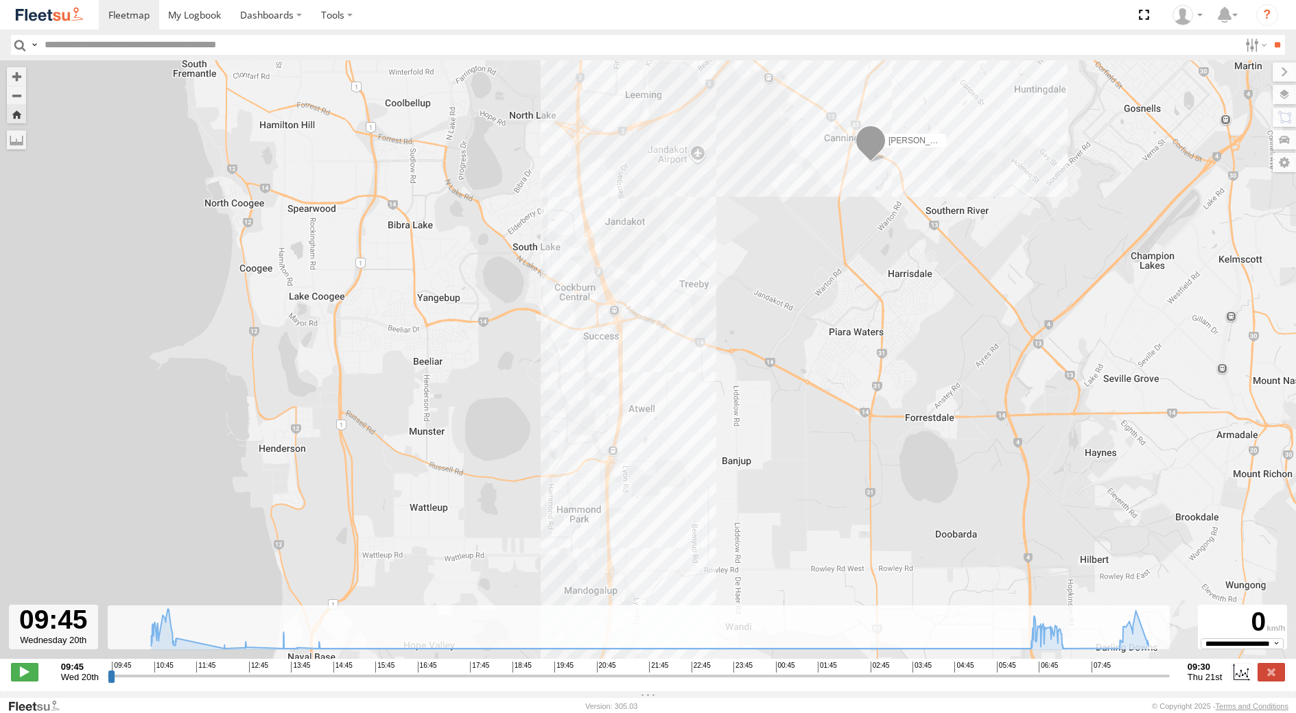
drag, startPoint x: 527, startPoint y: 475, endPoint x: 518, endPoint y: 304, distance: 171.7
click at [518, 304] on div "[PERSON_NAME] - 1GOI926 - 0475 377 301 06:48 Thu 07:22 Thu 09:18 Thu" at bounding box center [648, 366] width 1296 height 613
